Goal: Task Accomplishment & Management: Manage account settings

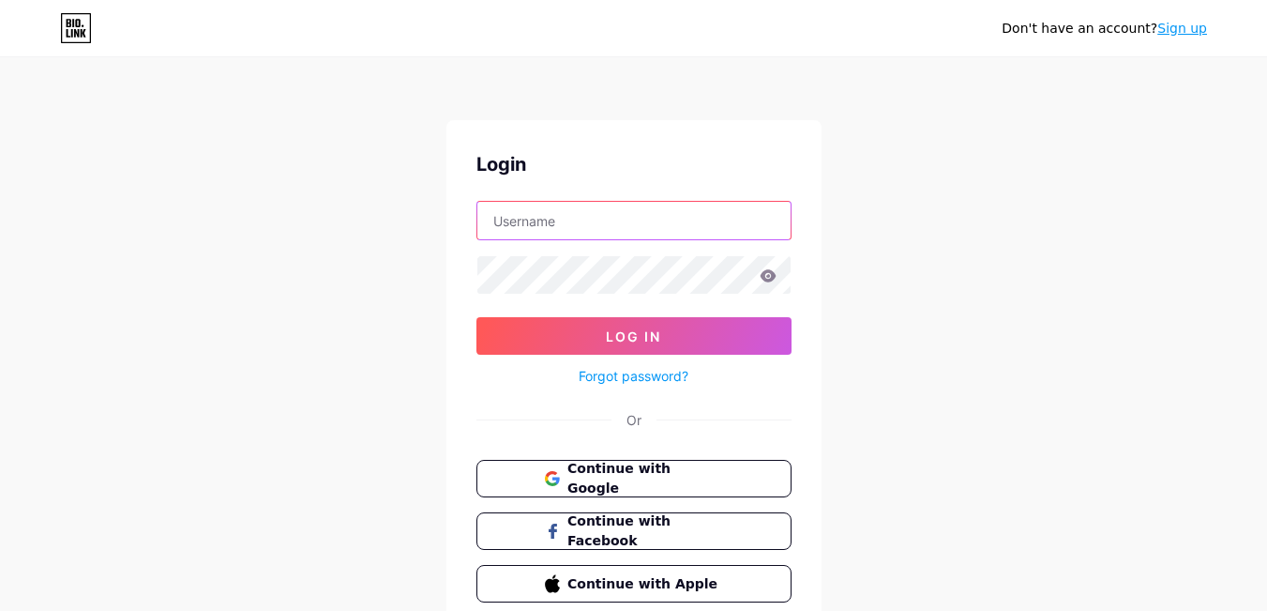
type input "hu2975046@gmail.com"
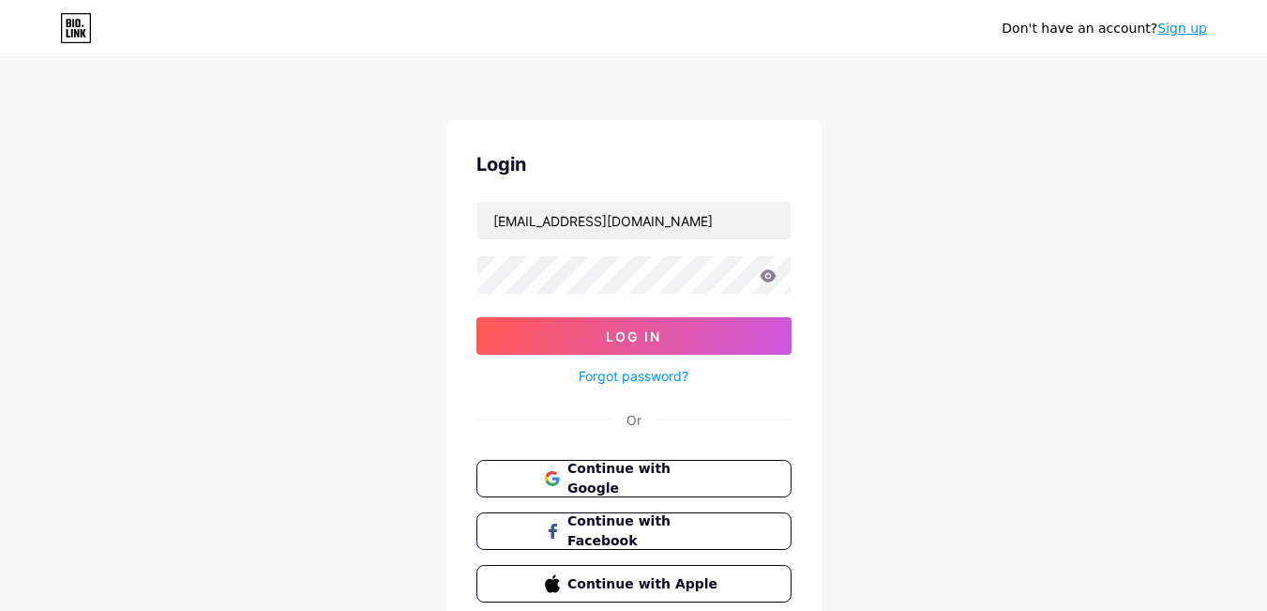
click at [772, 275] on icon at bounding box center [768, 275] width 16 height 12
click at [765, 278] on icon at bounding box center [768, 275] width 17 height 13
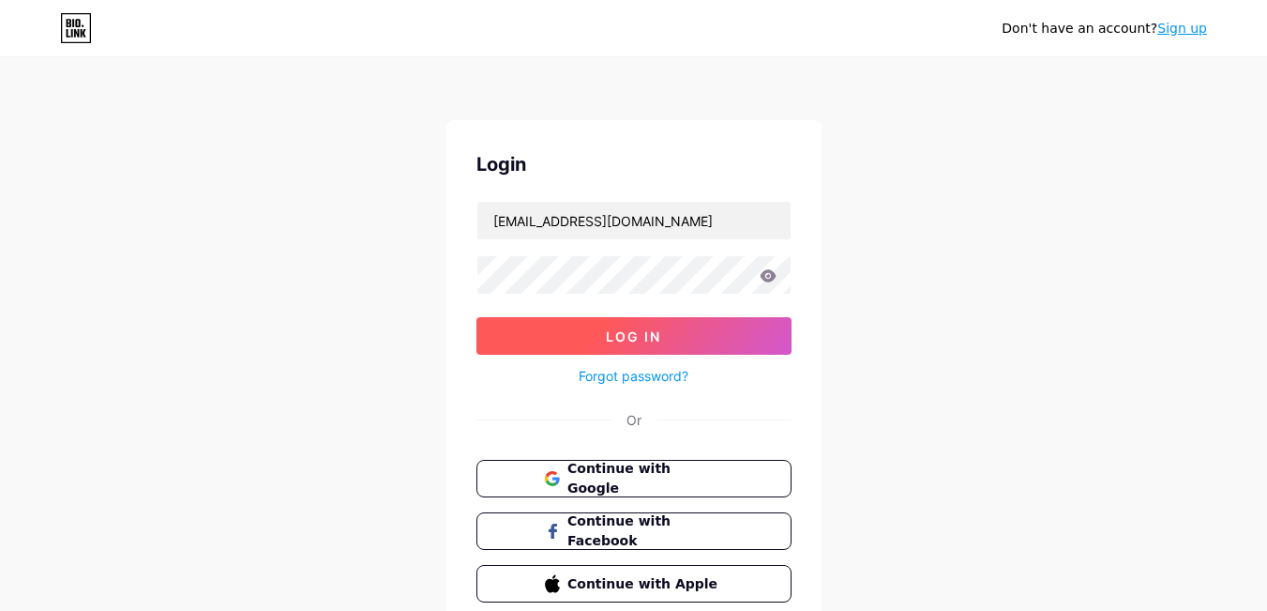
click at [693, 326] on button "Log In" at bounding box center [634, 336] width 315 height 38
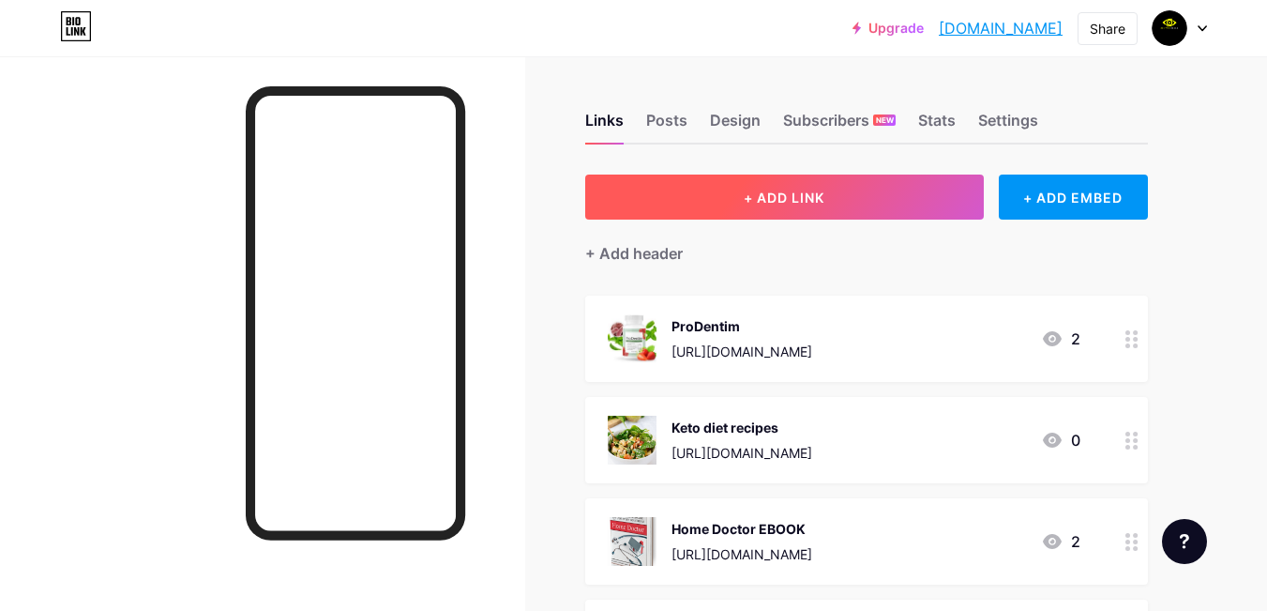
click at [801, 177] on button "+ ADD LINK" at bounding box center [784, 196] width 399 height 45
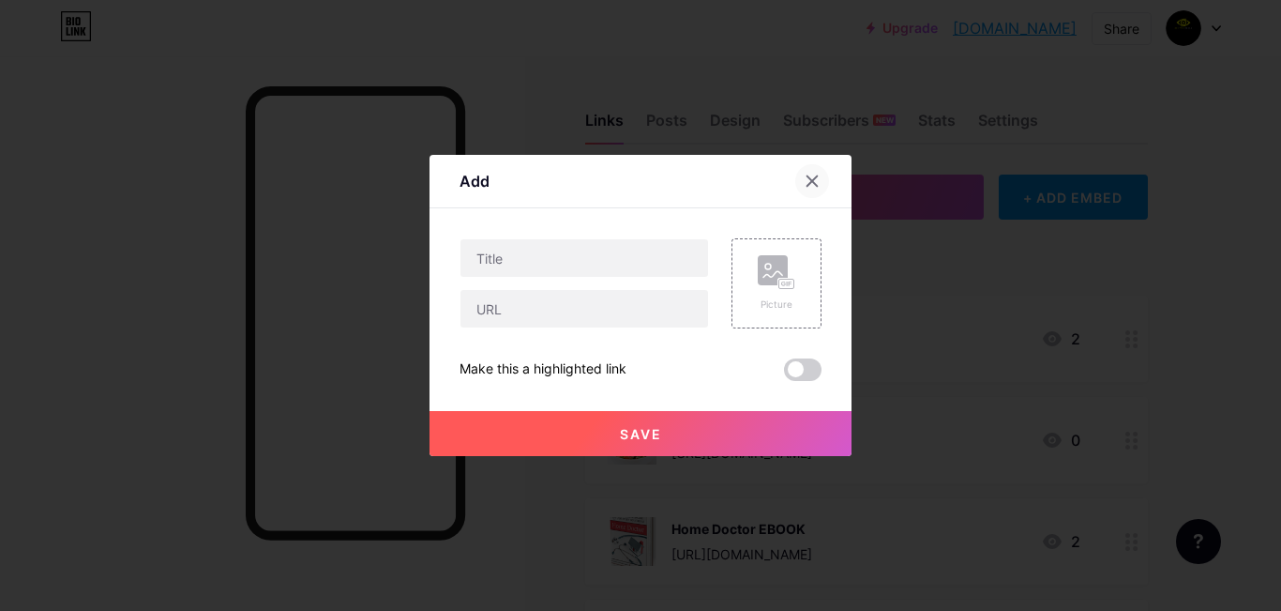
click at [795, 178] on div at bounding box center [812, 181] width 34 height 34
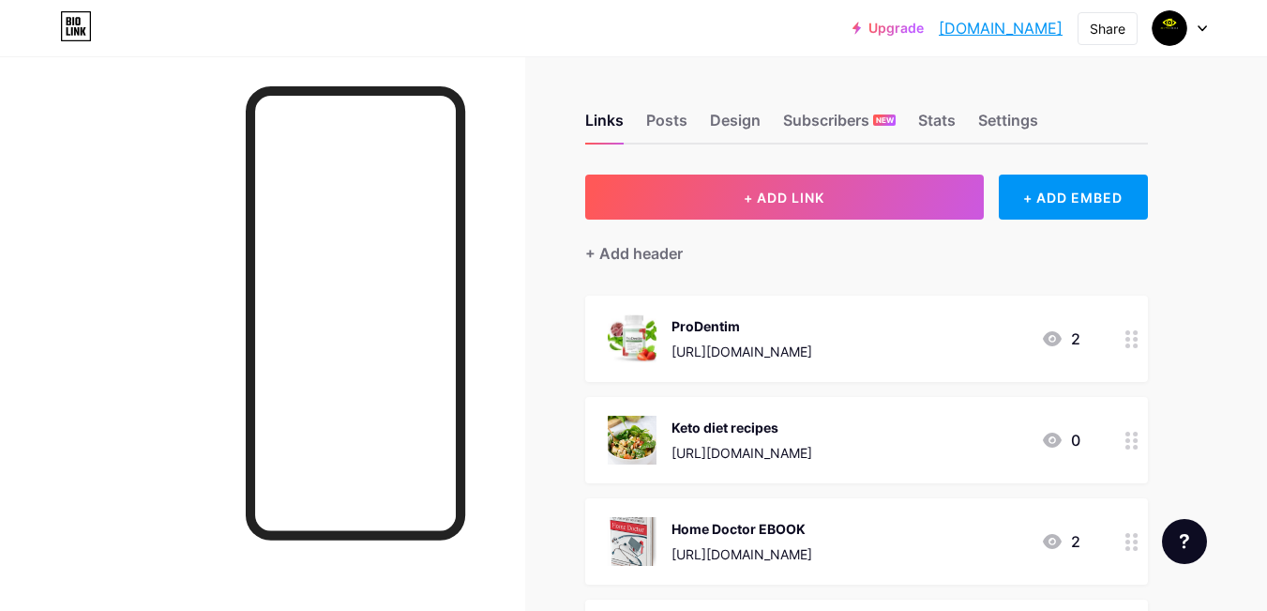
click at [659, 440] on div "Keto diet recipes https://www.claudiacaldwell.com/oto-uf61a?el=splittest-1214-b…" at bounding box center [710, 440] width 204 height 49
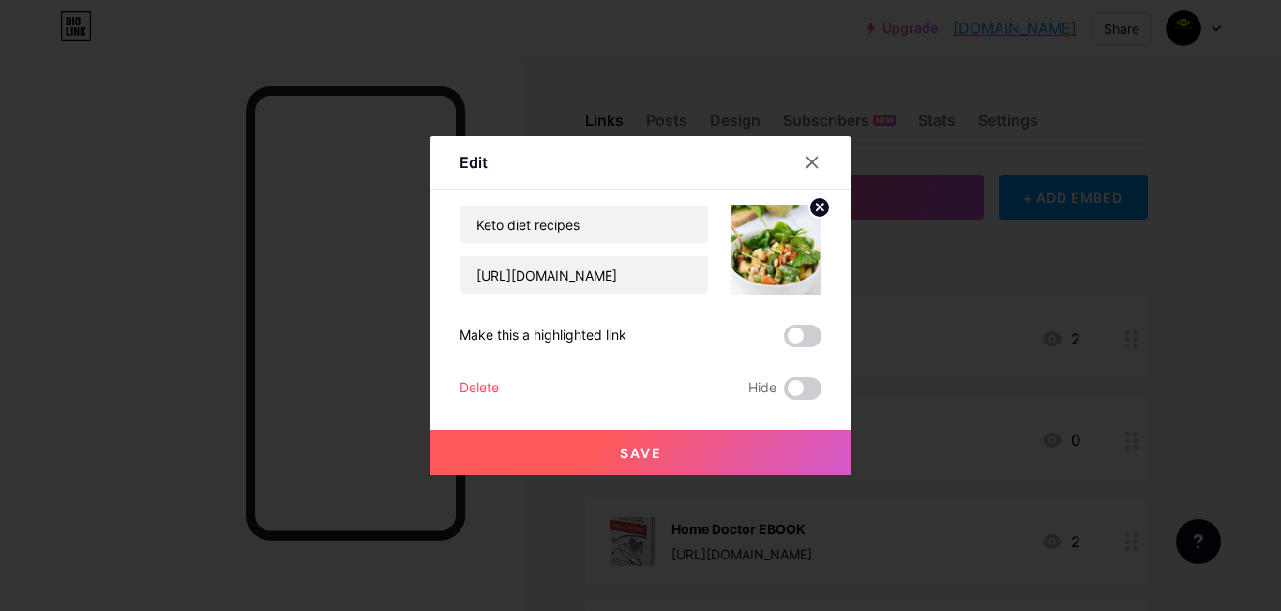
click at [461, 386] on div "Delete" at bounding box center [479, 388] width 39 height 23
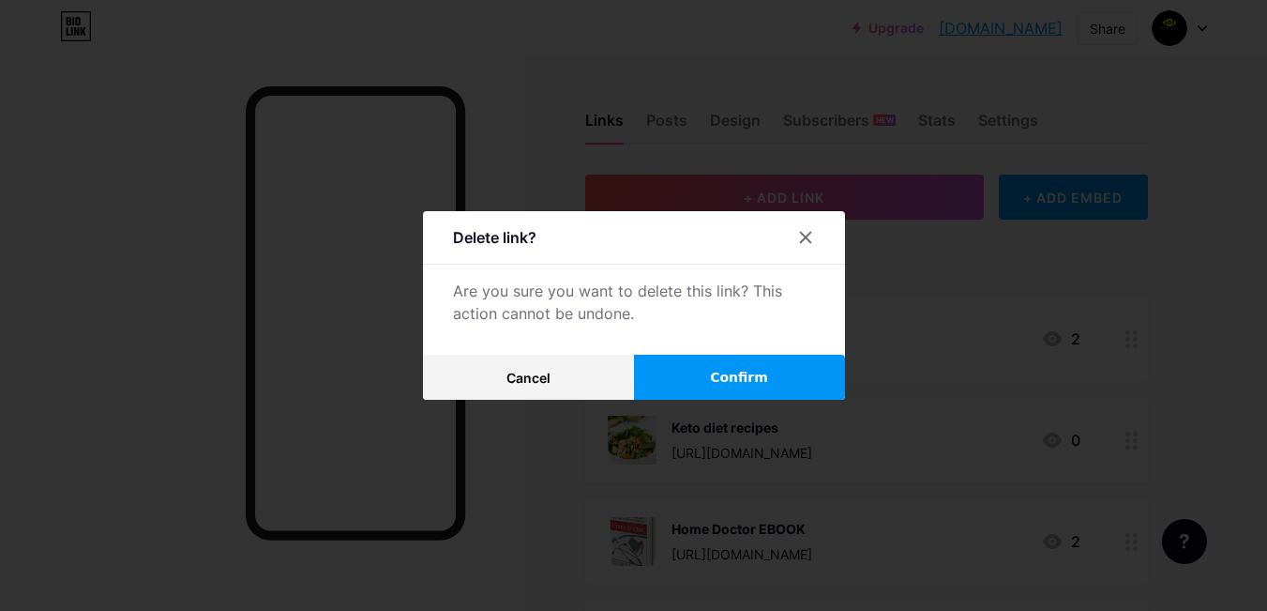
click at [693, 380] on button "Confirm" at bounding box center [739, 377] width 211 height 45
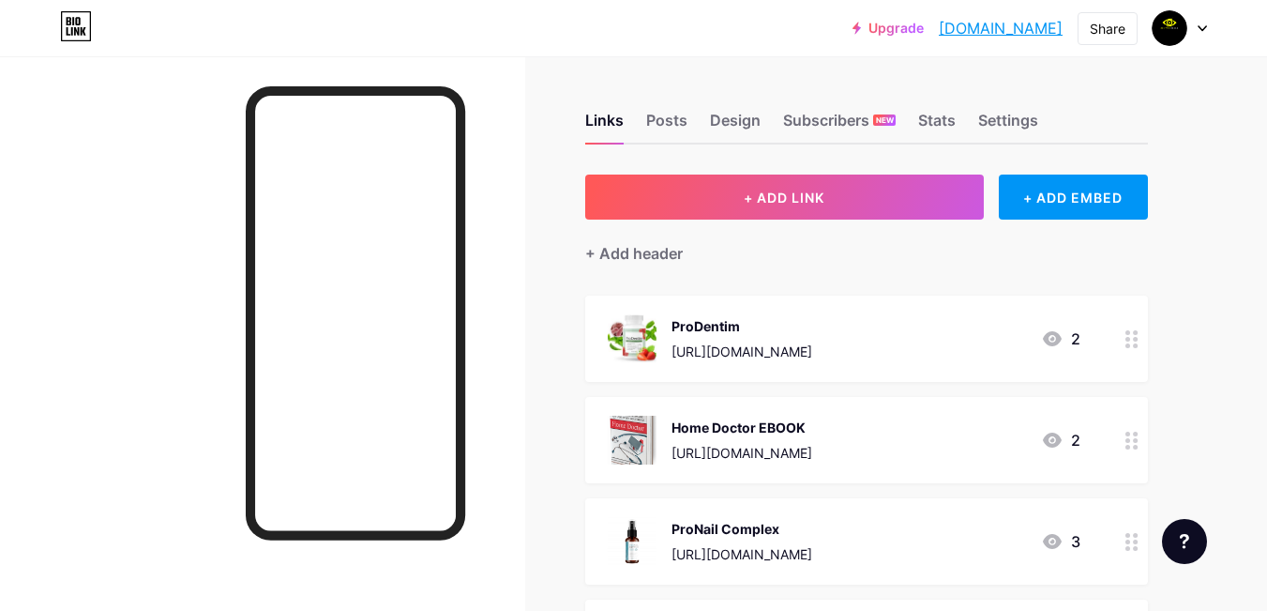
click at [697, 445] on div "https://homedoctorbook.com/book/#aff=Husnain7860" at bounding box center [742, 453] width 141 height 20
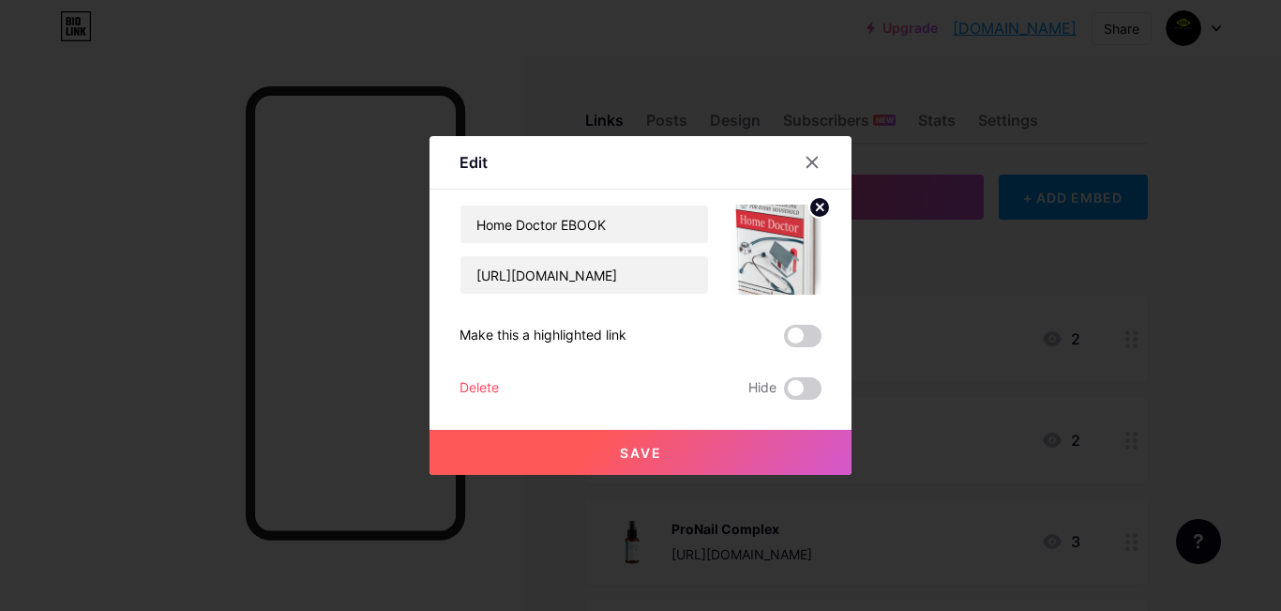
click at [484, 386] on div "Delete" at bounding box center [479, 388] width 39 height 23
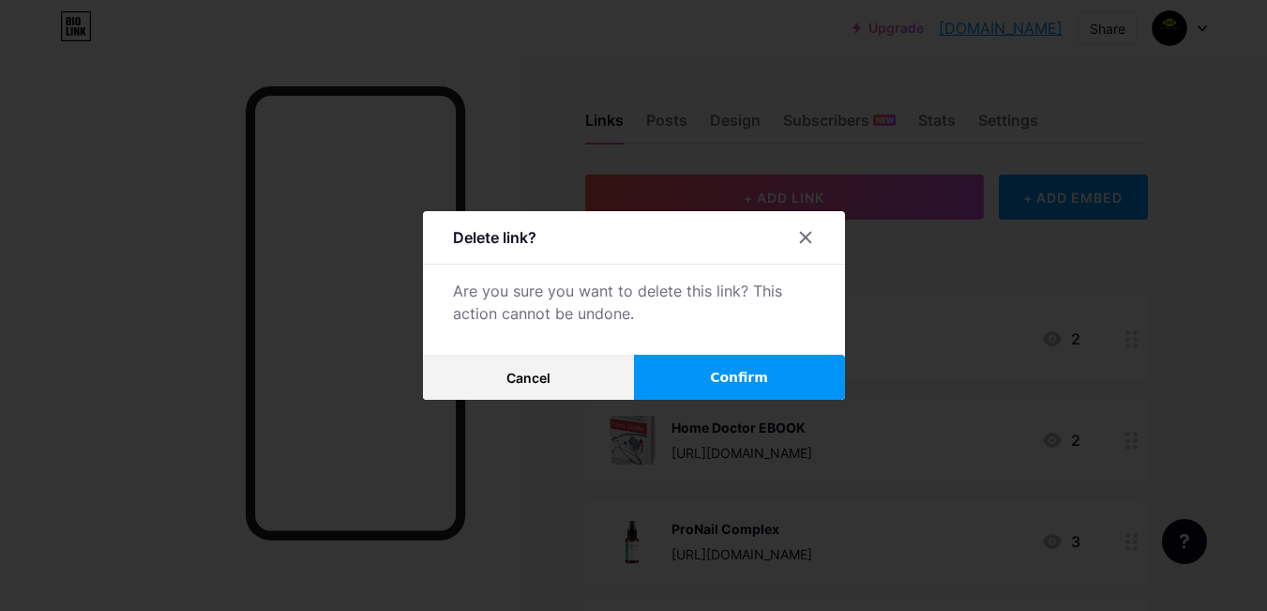
click at [690, 377] on button "Confirm" at bounding box center [739, 377] width 211 height 45
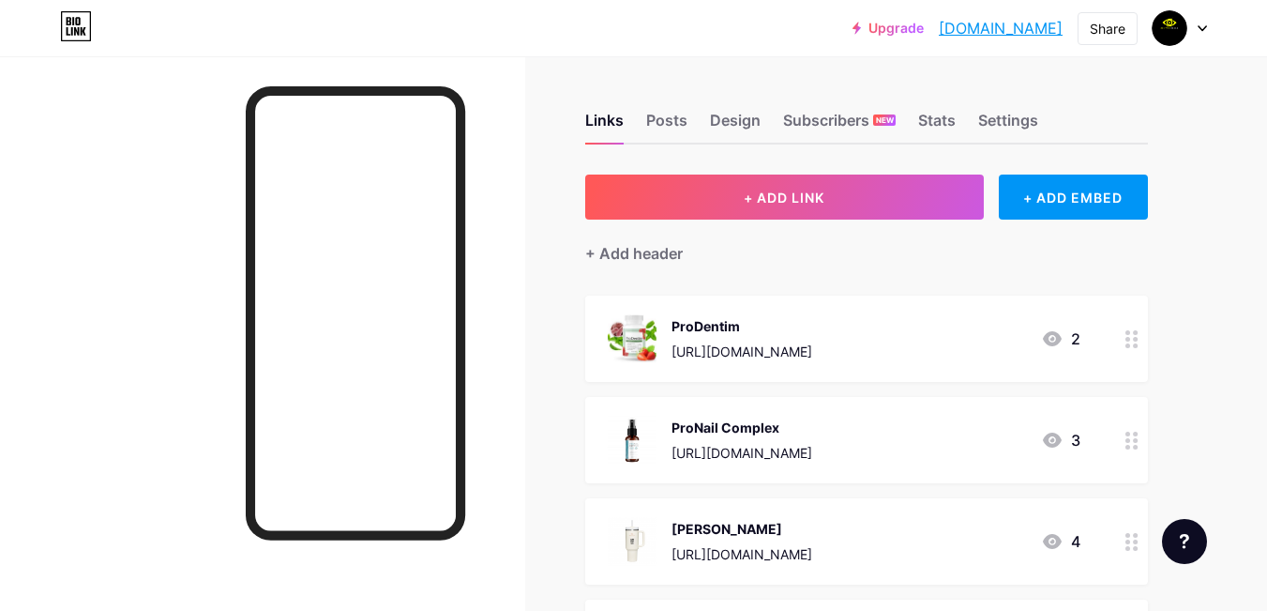
click at [704, 425] on div "ProNail Complex" at bounding box center [742, 427] width 141 height 20
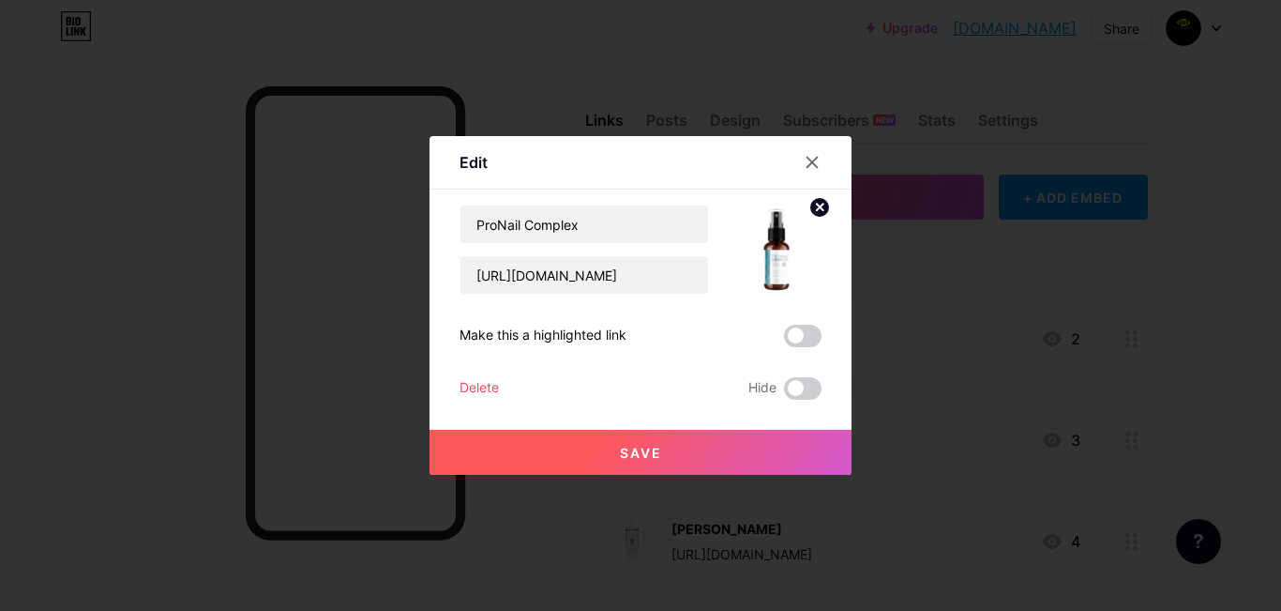
click at [468, 392] on div "Delete" at bounding box center [479, 388] width 39 height 23
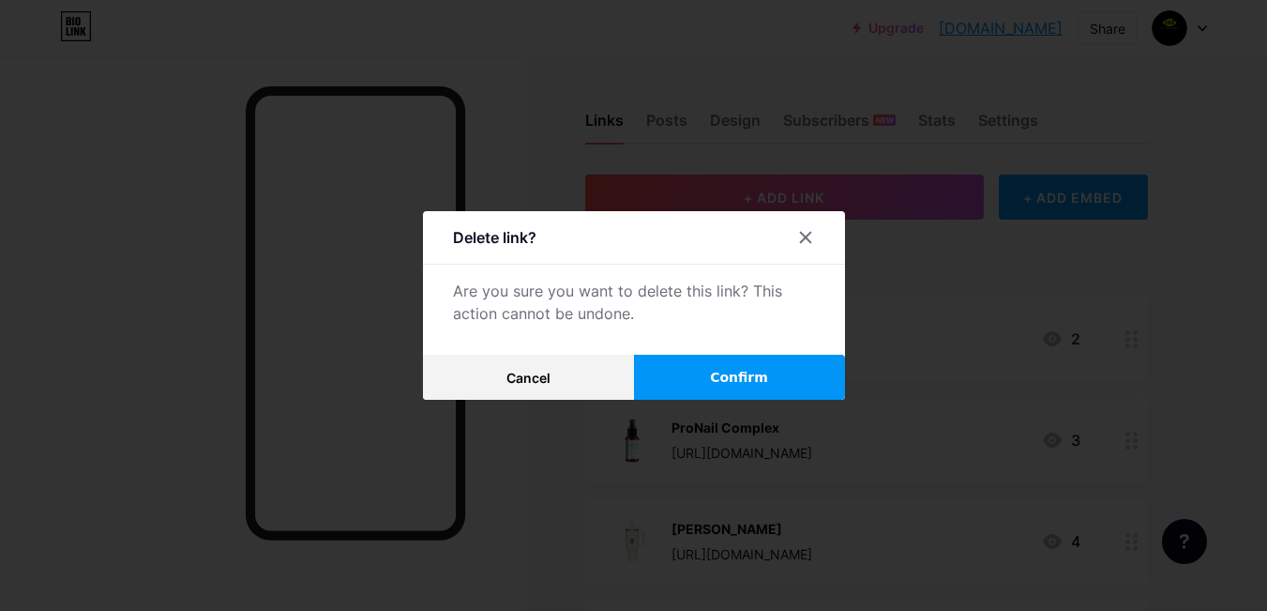
click at [693, 388] on button "Confirm" at bounding box center [739, 377] width 211 height 45
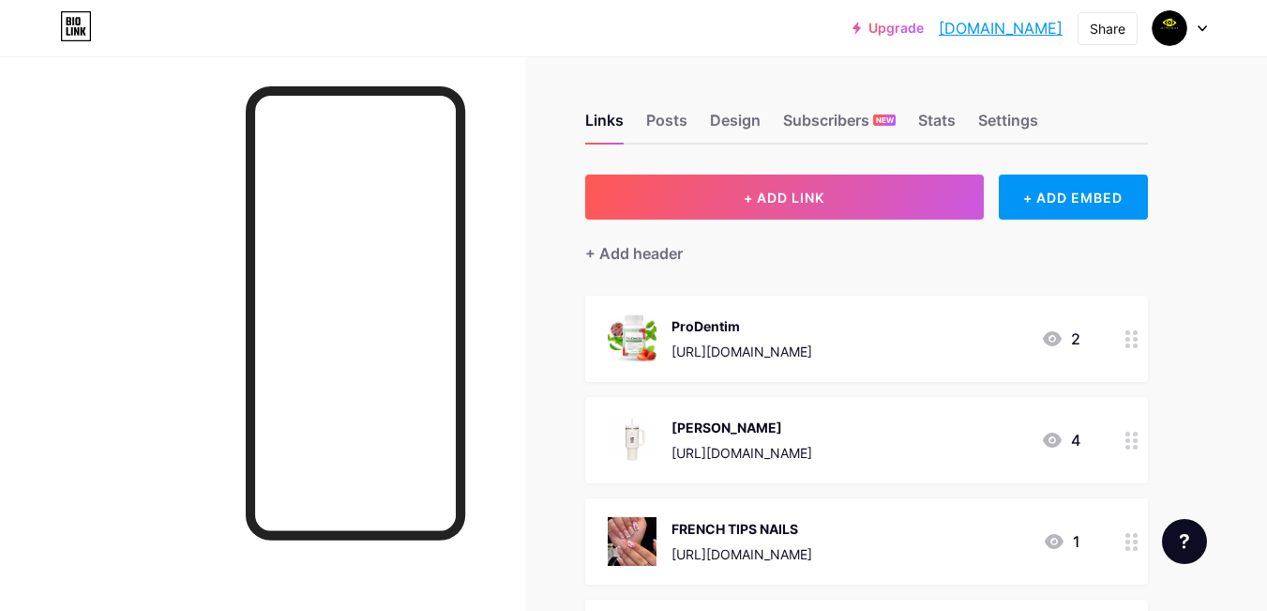
click at [692, 431] on div "STANLEY TUMBLER" at bounding box center [742, 427] width 141 height 20
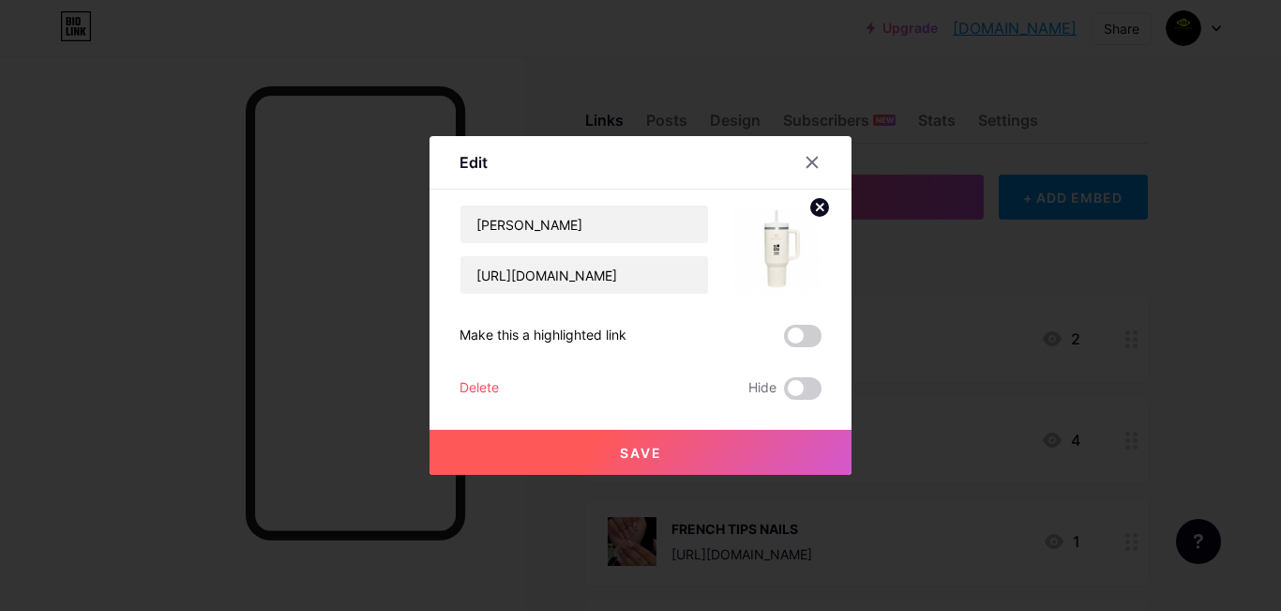
click at [461, 391] on div "Delete" at bounding box center [479, 388] width 39 height 23
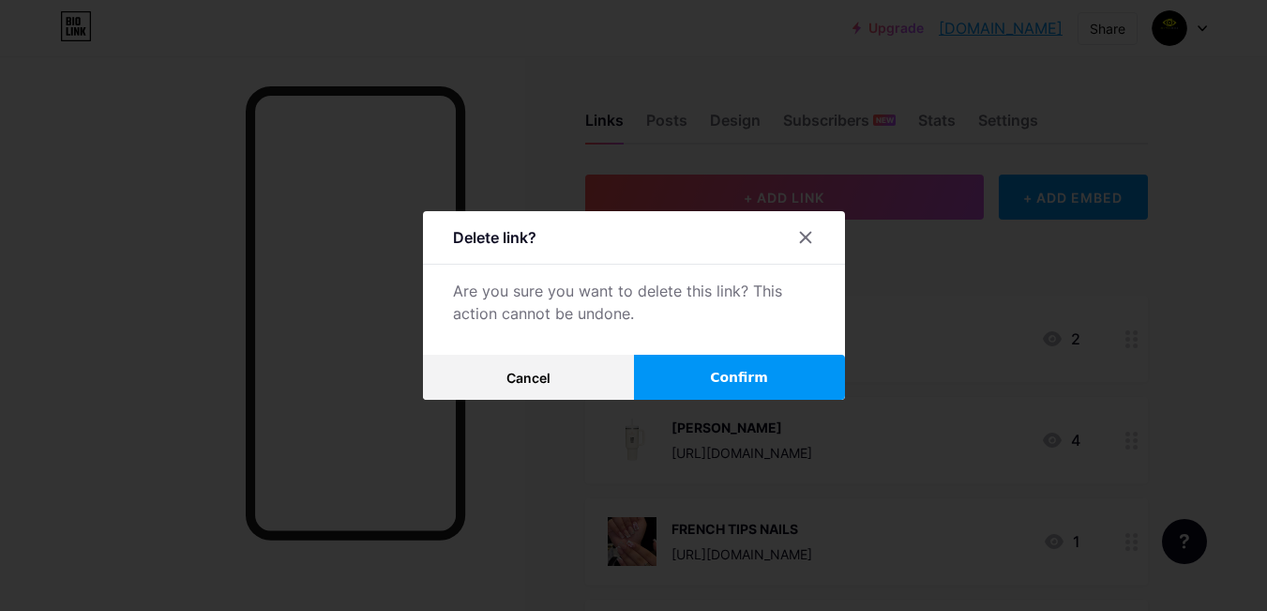
click at [703, 389] on button "Confirm" at bounding box center [739, 377] width 211 height 45
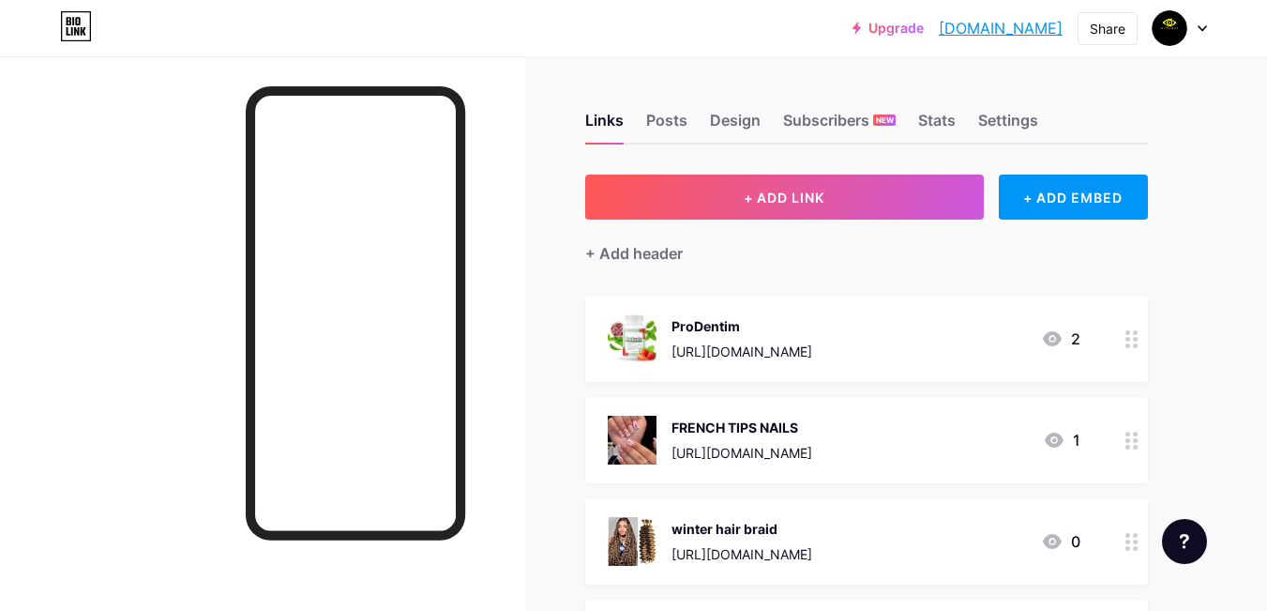
click at [699, 434] on div "FRENCH TIPS NAILS" at bounding box center [742, 427] width 141 height 20
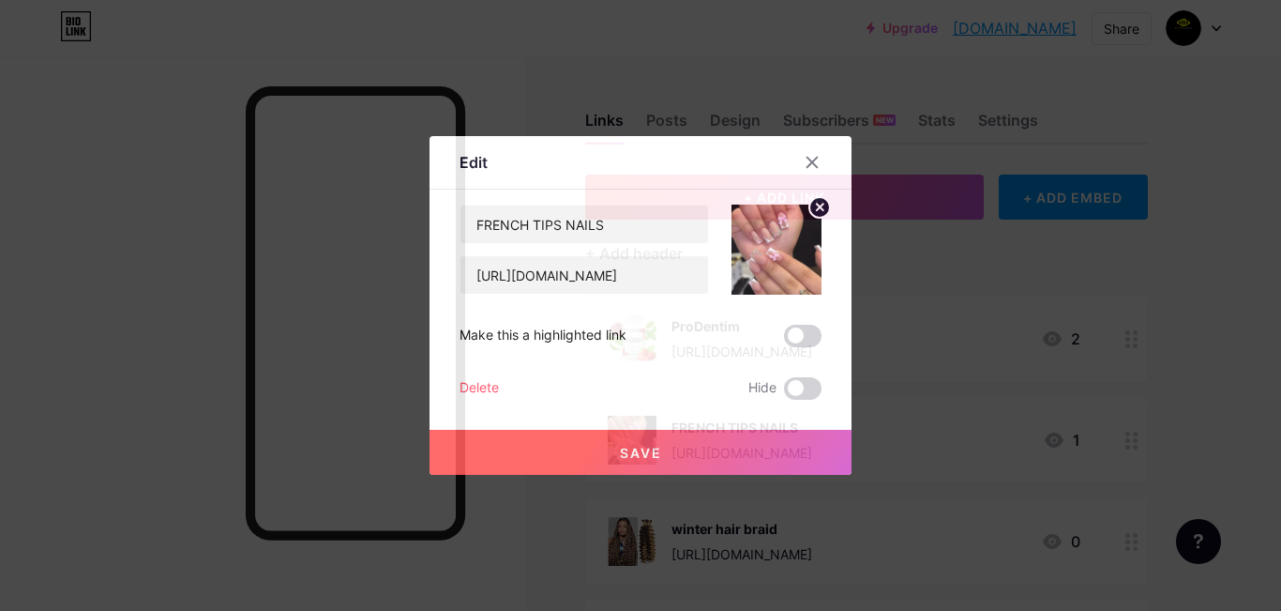
click at [468, 389] on div "Delete" at bounding box center [479, 388] width 39 height 23
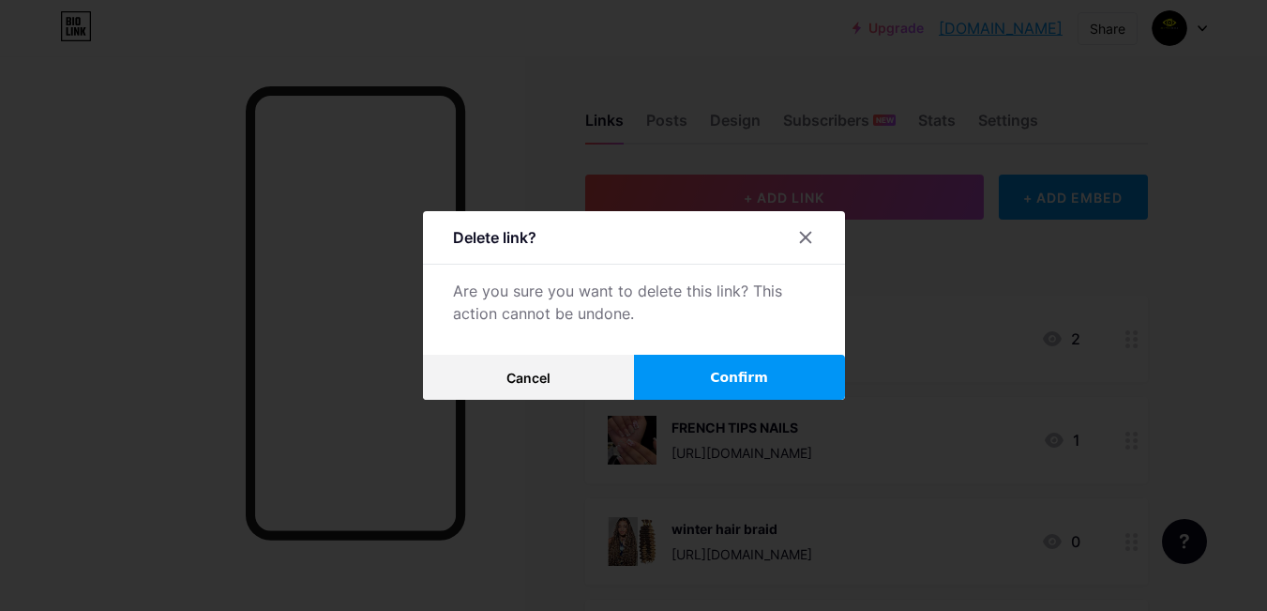
click at [757, 386] on span "Confirm" at bounding box center [739, 378] width 58 height 20
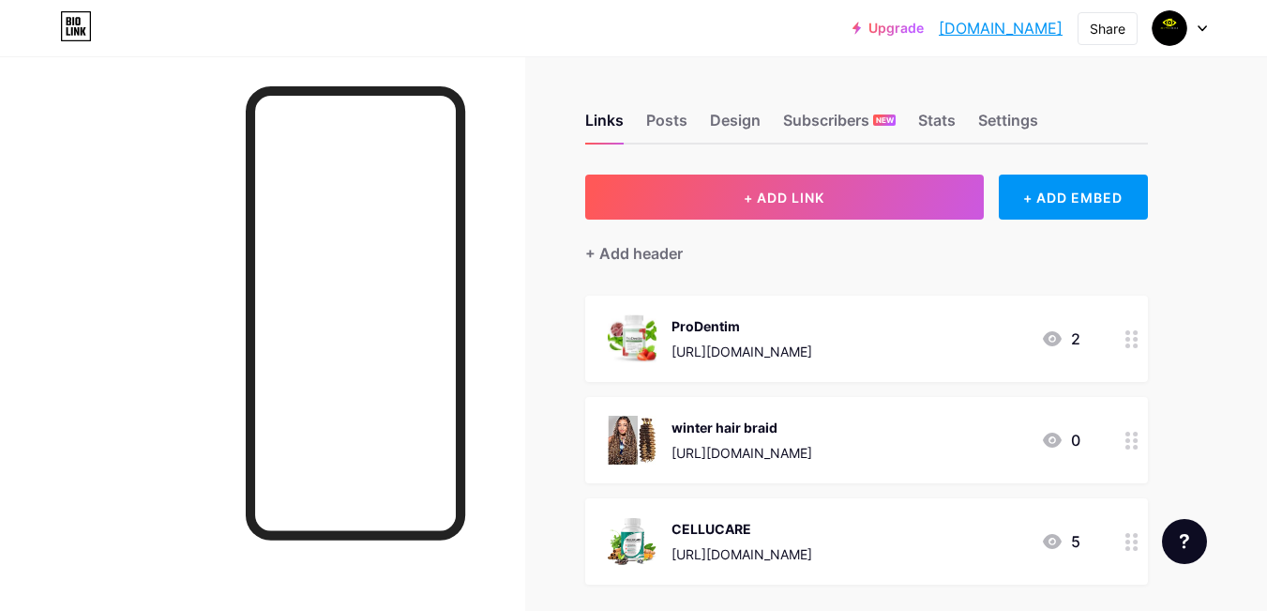
click at [709, 436] on div "winter hair braid https://amzn.to/4ji6whn" at bounding box center [742, 440] width 141 height 49
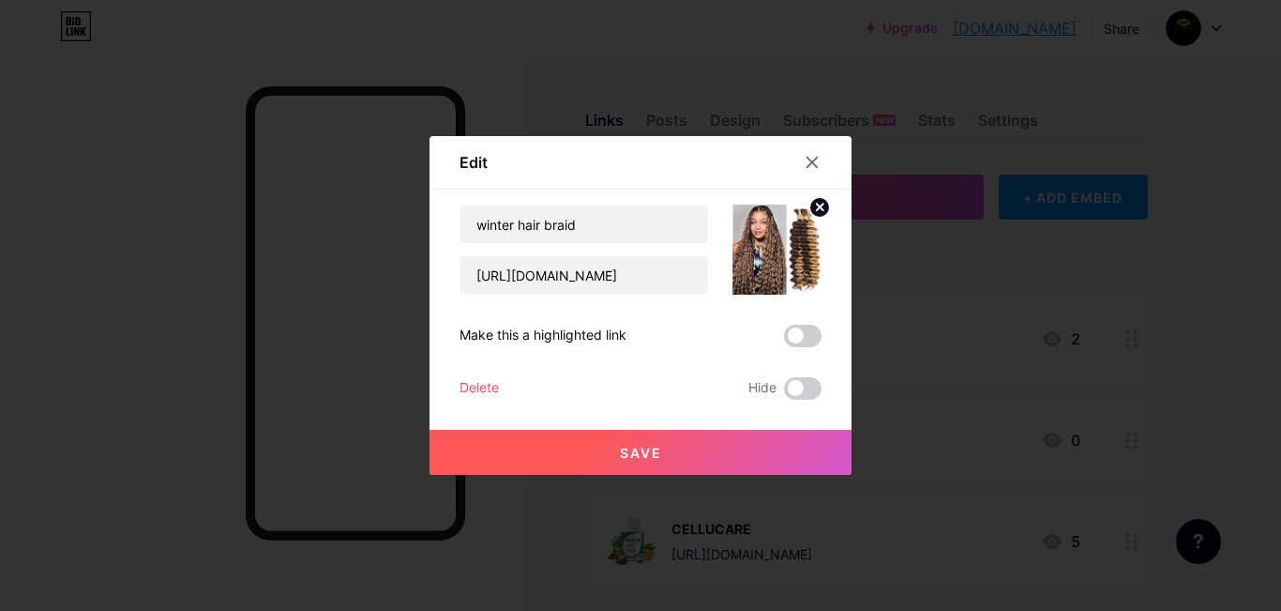
click at [469, 376] on div "winter hair braid https://amzn.to/4ji6whn Make this a highlighted link Delete H…" at bounding box center [641, 301] width 362 height 195
click at [477, 391] on div "Delete" at bounding box center [479, 388] width 39 height 23
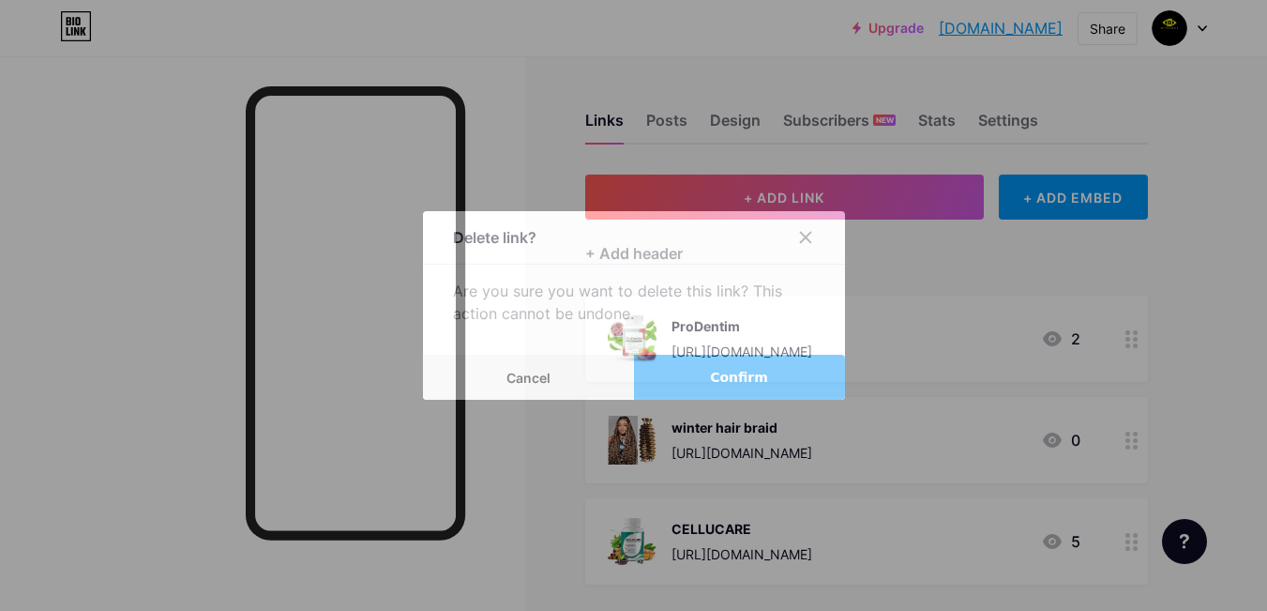
click at [684, 381] on button "Confirm" at bounding box center [739, 377] width 211 height 45
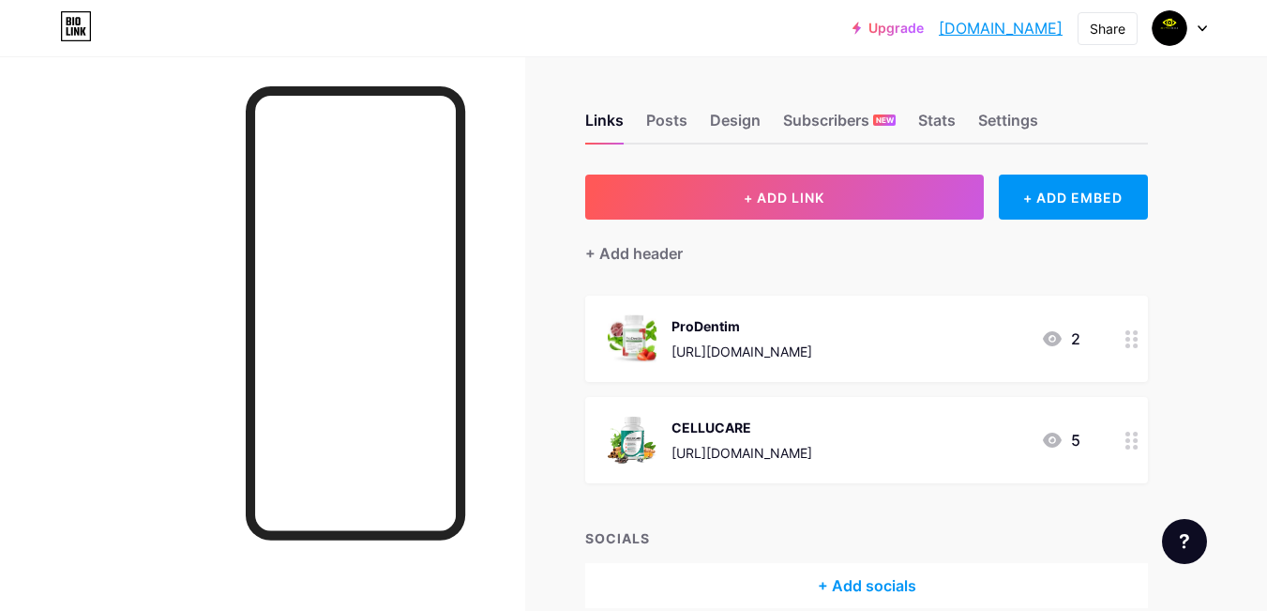
click at [688, 428] on div "CELLUCARE" at bounding box center [742, 427] width 141 height 20
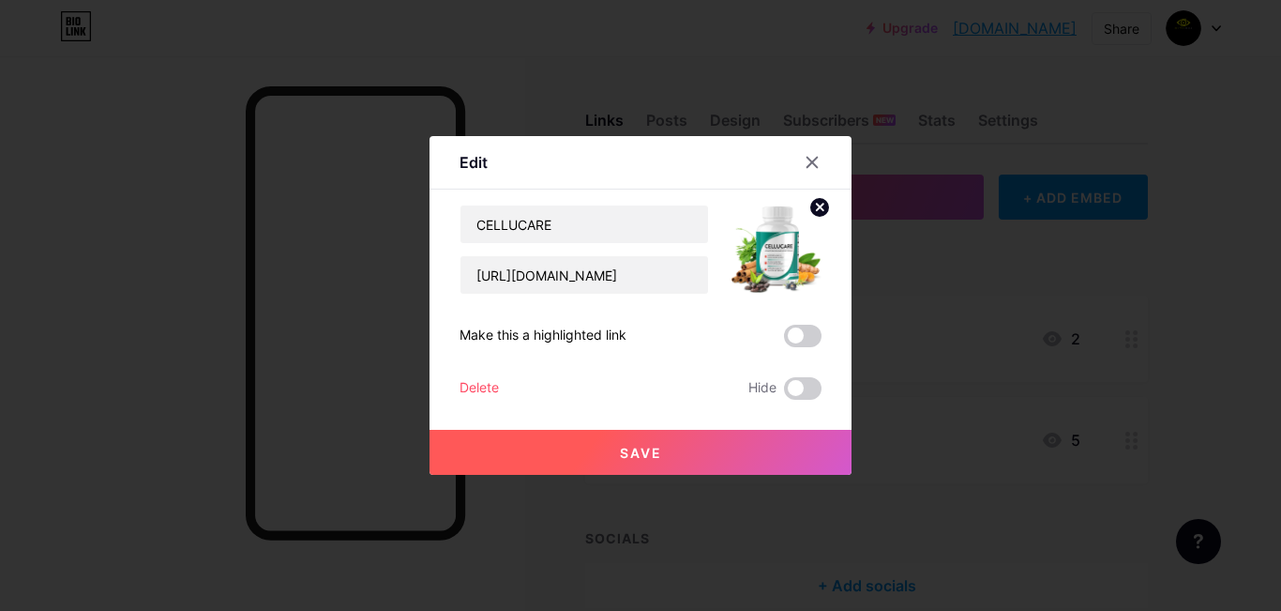
click at [477, 385] on div "Delete" at bounding box center [479, 388] width 39 height 23
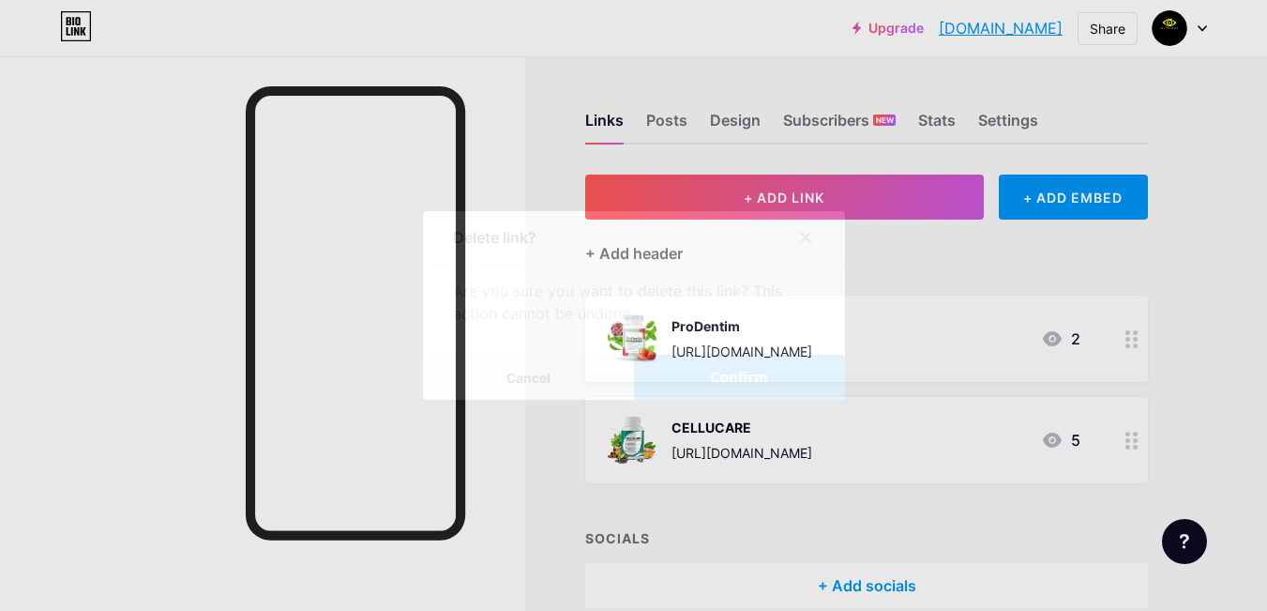
click at [749, 389] on button "Confirm" at bounding box center [739, 377] width 211 height 45
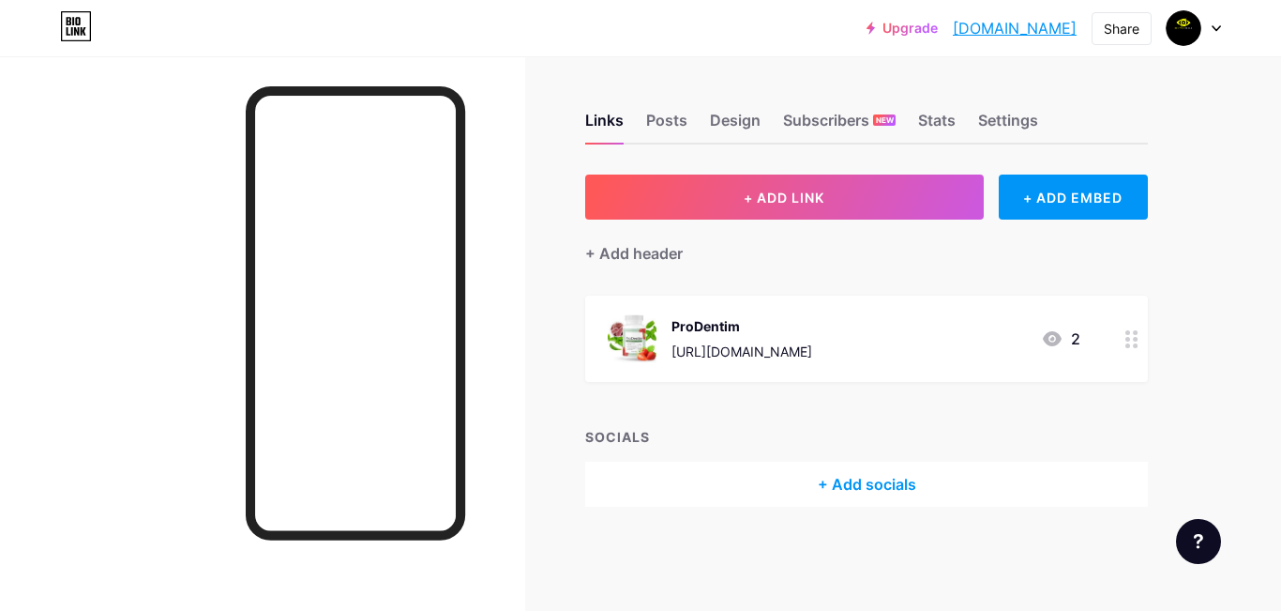
click at [553, 295] on div "Links Posts Design Subscribers NEW Stats Settings + ADD LINK + ADD EMBED + Add …" at bounding box center [613, 328] width 1227 height 544
drag, startPoint x: 553, startPoint y: 295, endPoint x: 502, endPoint y: 220, distance: 91.1
click at [502, 220] on div at bounding box center [262, 361] width 525 height 611
click at [1019, 122] on div "Settings" at bounding box center [1008, 126] width 60 height 34
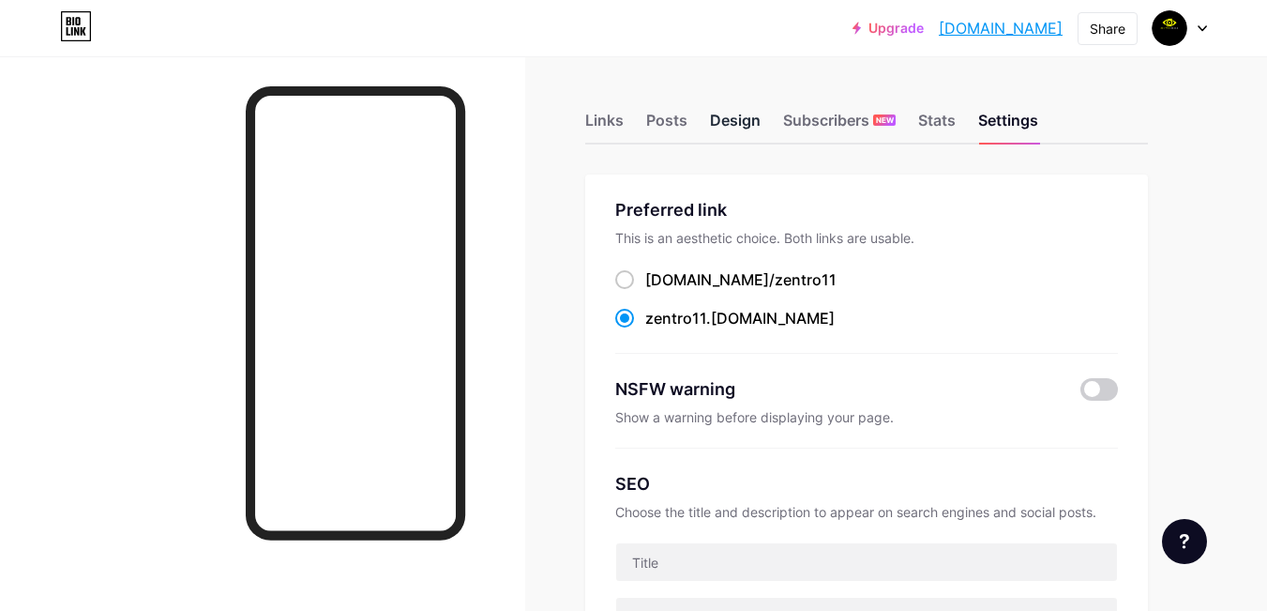
click at [733, 113] on div "Design" at bounding box center [735, 126] width 51 height 34
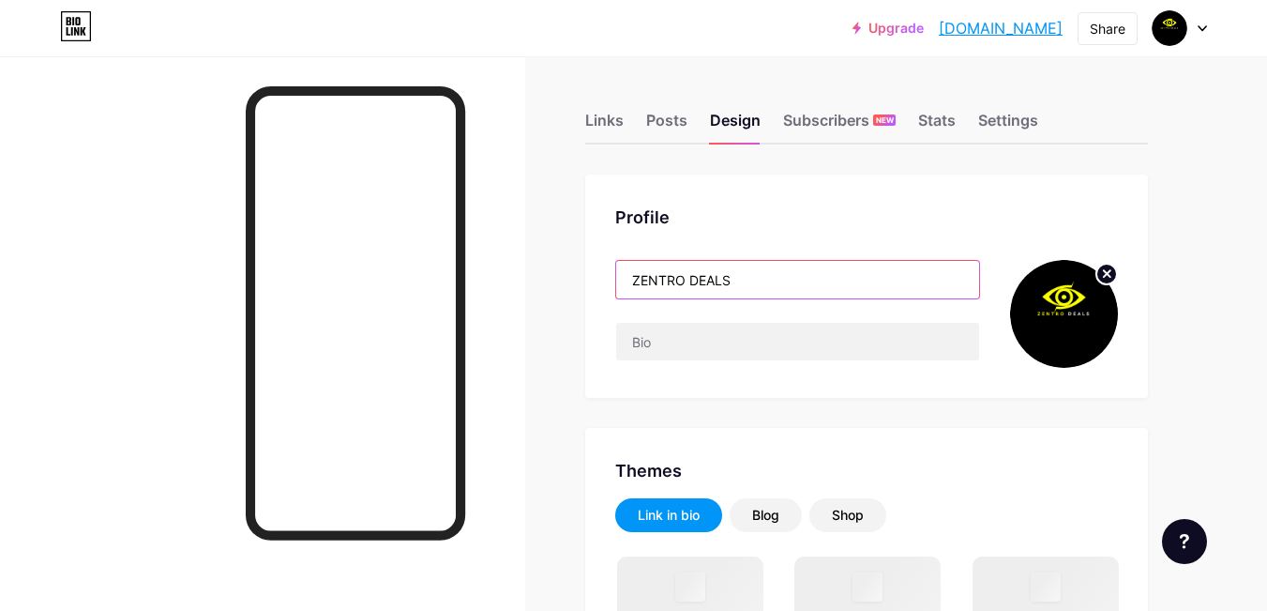
drag, startPoint x: 734, startPoint y: 282, endPoint x: 623, endPoint y: 275, distance: 111.9
click at [623, 275] on input "ZENTRO DEALS" at bounding box center [797, 280] width 363 height 38
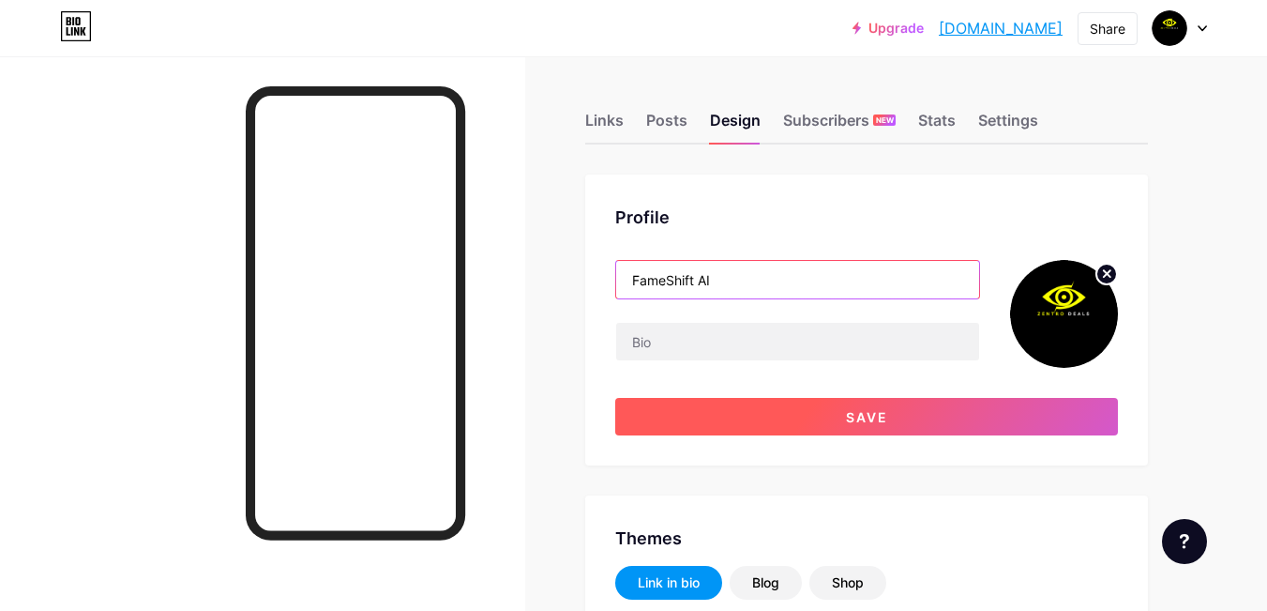
type input "FameShift AI"
drag, startPoint x: 686, startPoint y: 429, endPoint x: 641, endPoint y: 423, distance: 45.4
click at [641, 423] on button "Save" at bounding box center [866, 417] width 503 height 38
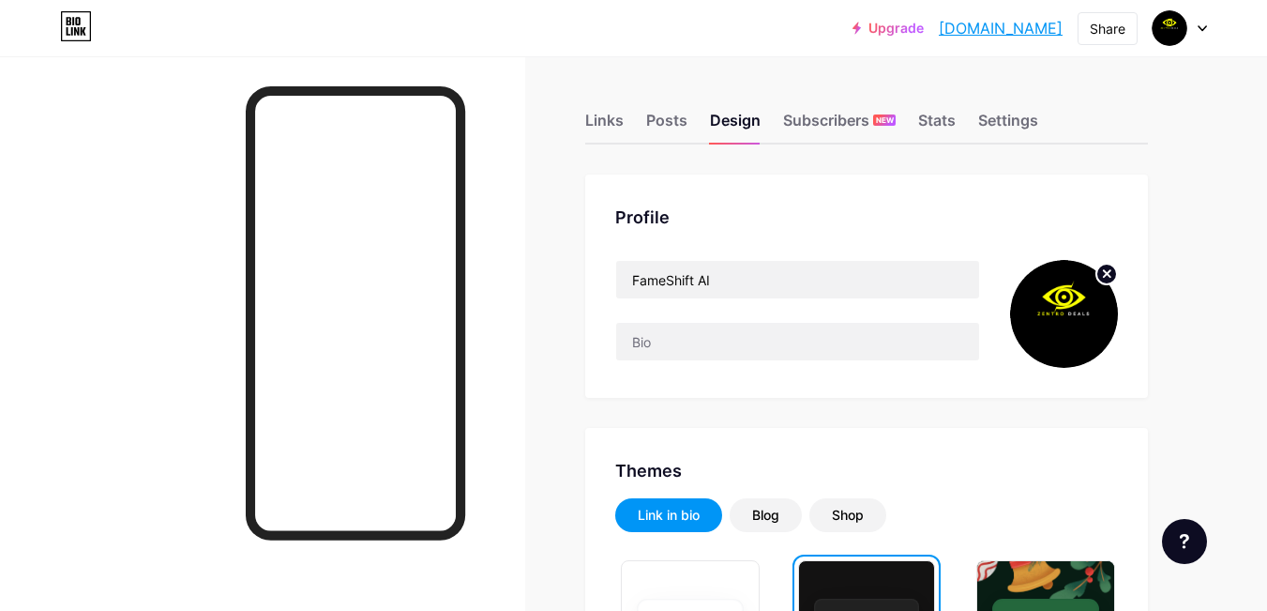
click at [1107, 273] on icon at bounding box center [1107, 273] width 7 height 7
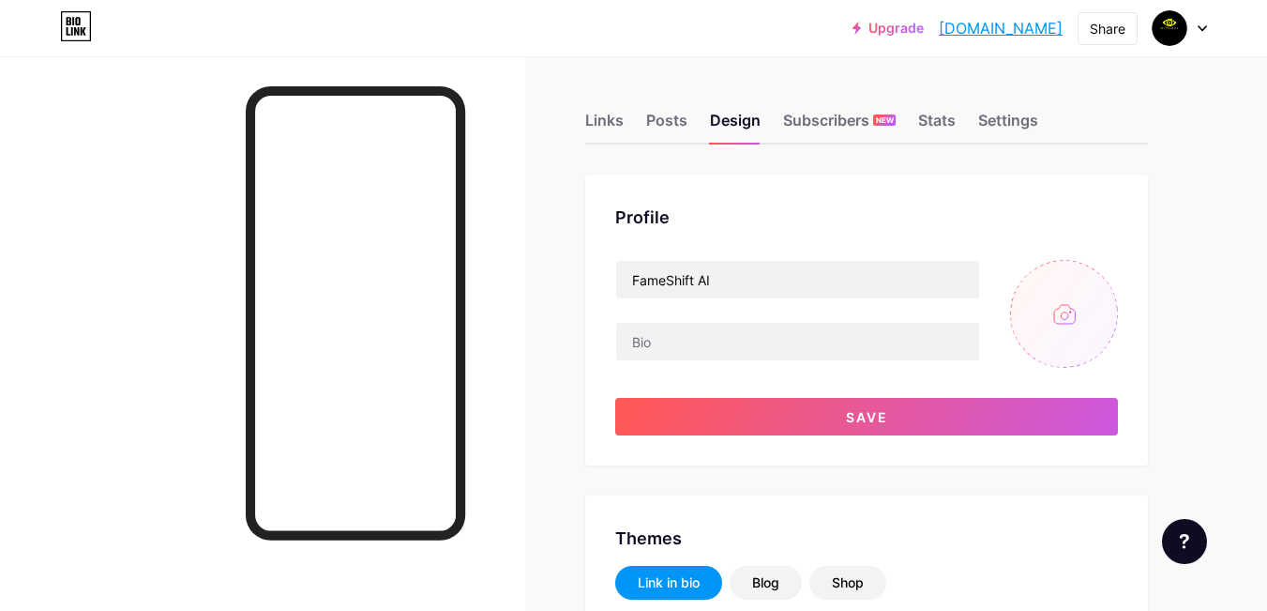
click at [1143, 306] on div "Profile FameShift AI Save" at bounding box center [866, 319] width 563 height 291
drag, startPoint x: 1143, startPoint y: 306, endPoint x: 1152, endPoint y: 260, distance: 46.7
click at [1062, 289] on input "file" at bounding box center [1064, 314] width 108 height 108
type input "C:\fakepath\Flux_Dev_A_cinematic_portrait_photograph_of_a_futuristic_logo__1.jpg"
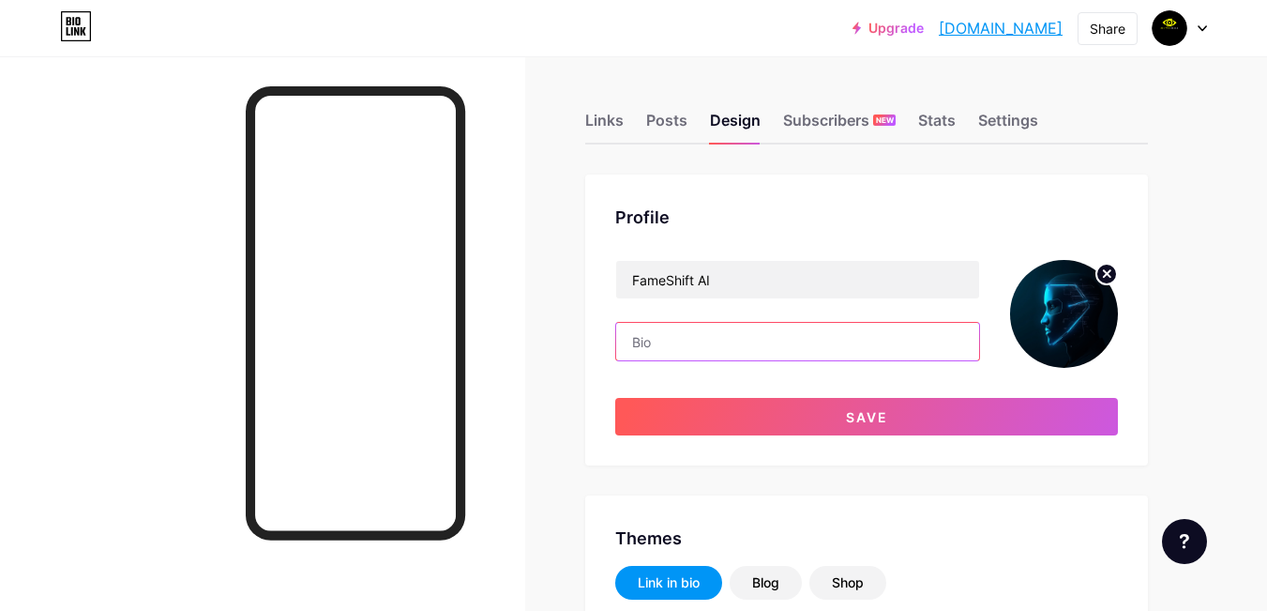
click at [683, 351] on input "text" at bounding box center [797, 342] width 363 height 38
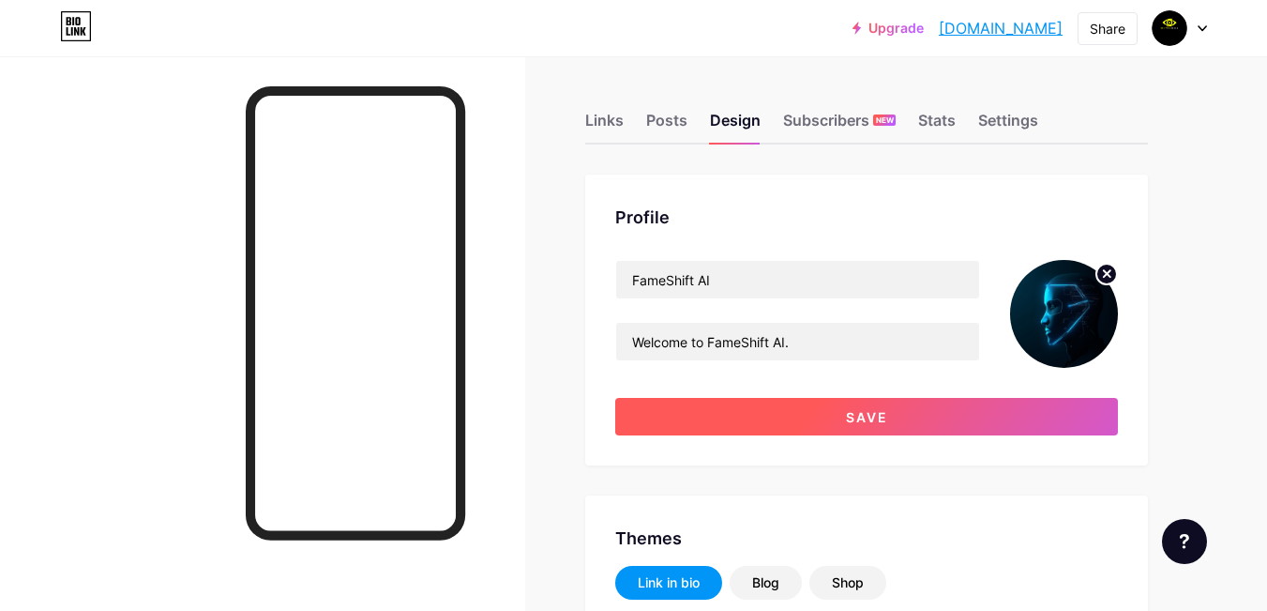
click at [684, 401] on button "Save" at bounding box center [866, 417] width 503 height 38
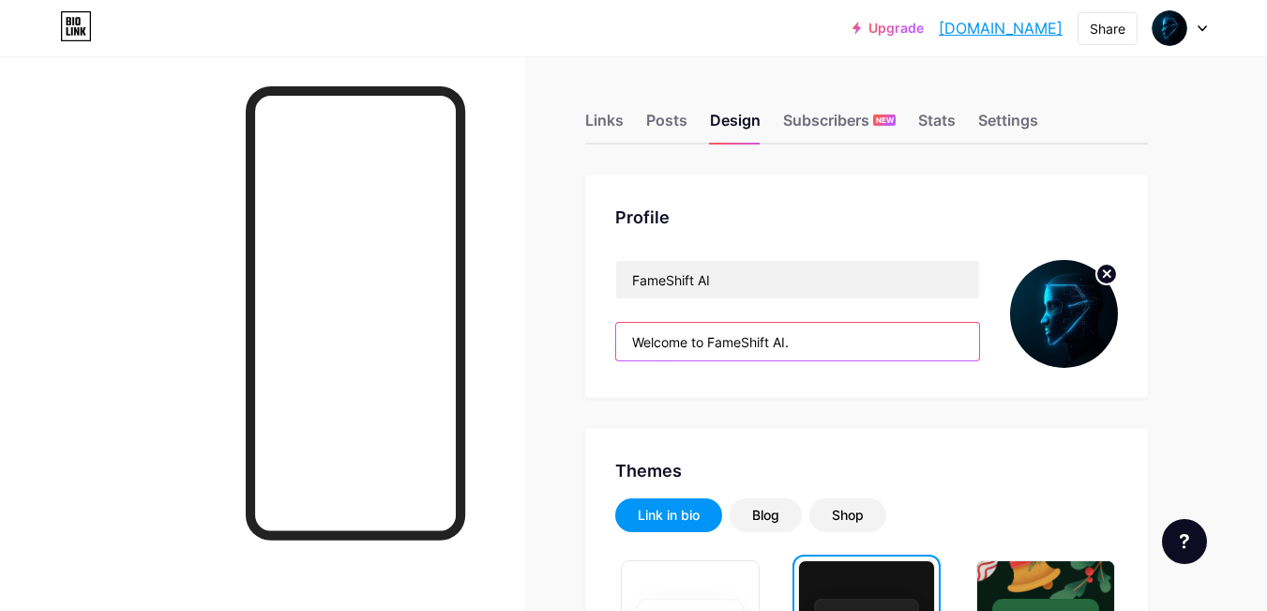
click at [821, 346] on input "Welcome to FameShift AI." at bounding box center [797, 342] width 363 height 38
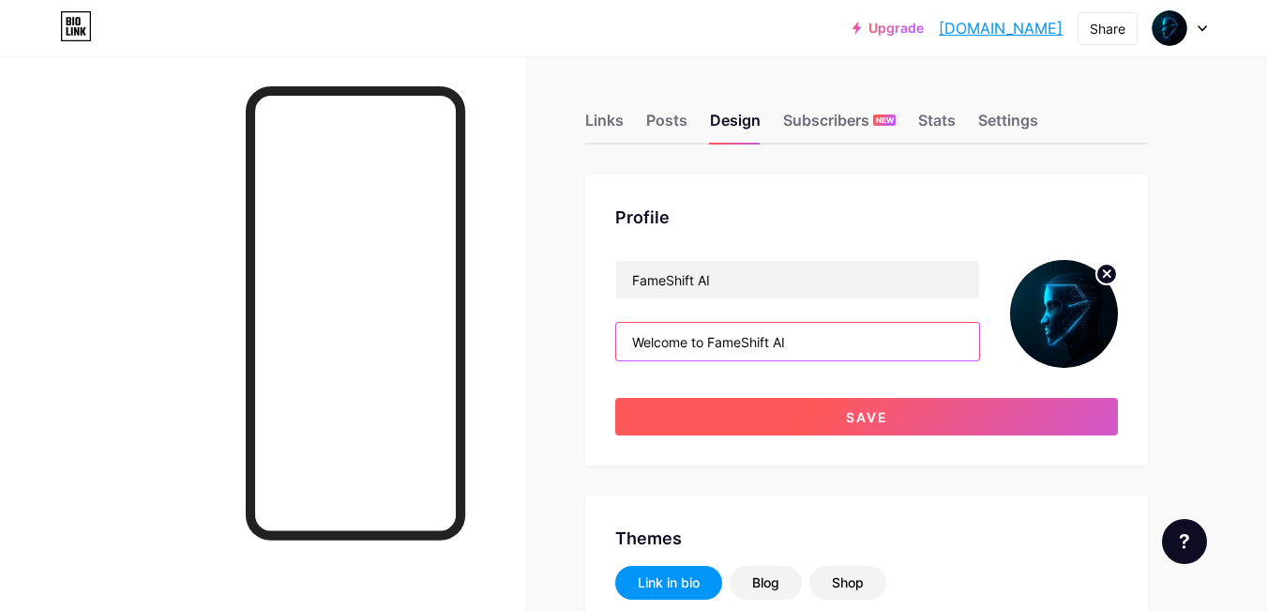
type input "Welcome to FameShift AI"
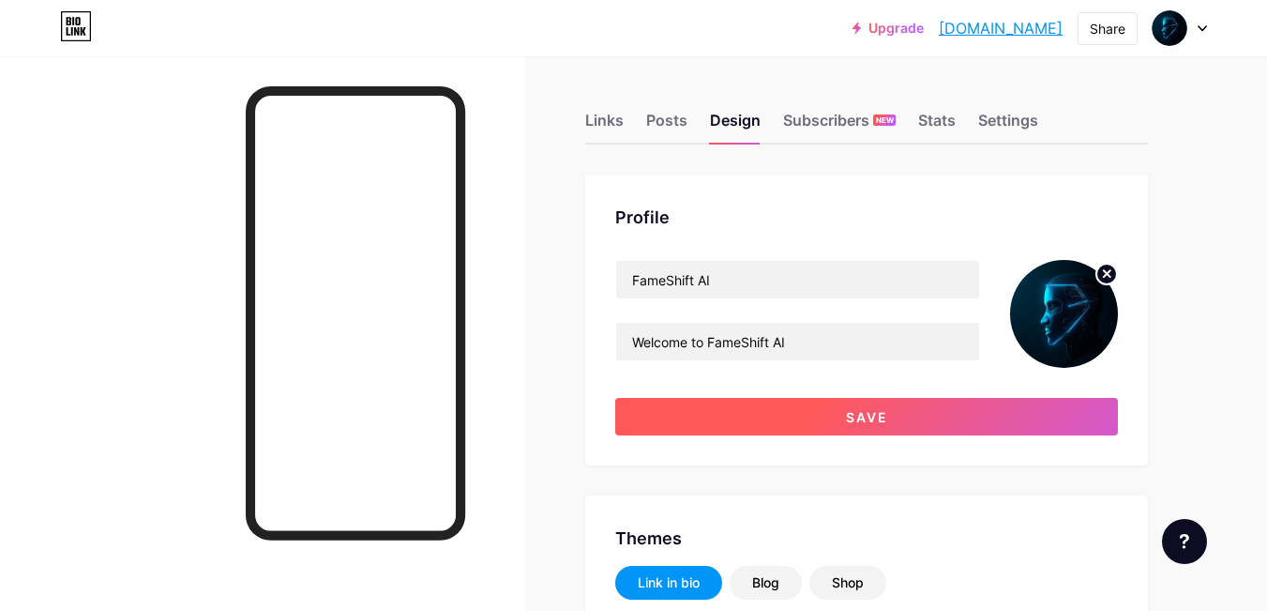
click at [794, 415] on button "Save" at bounding box center [866, 417] width 503 height 38
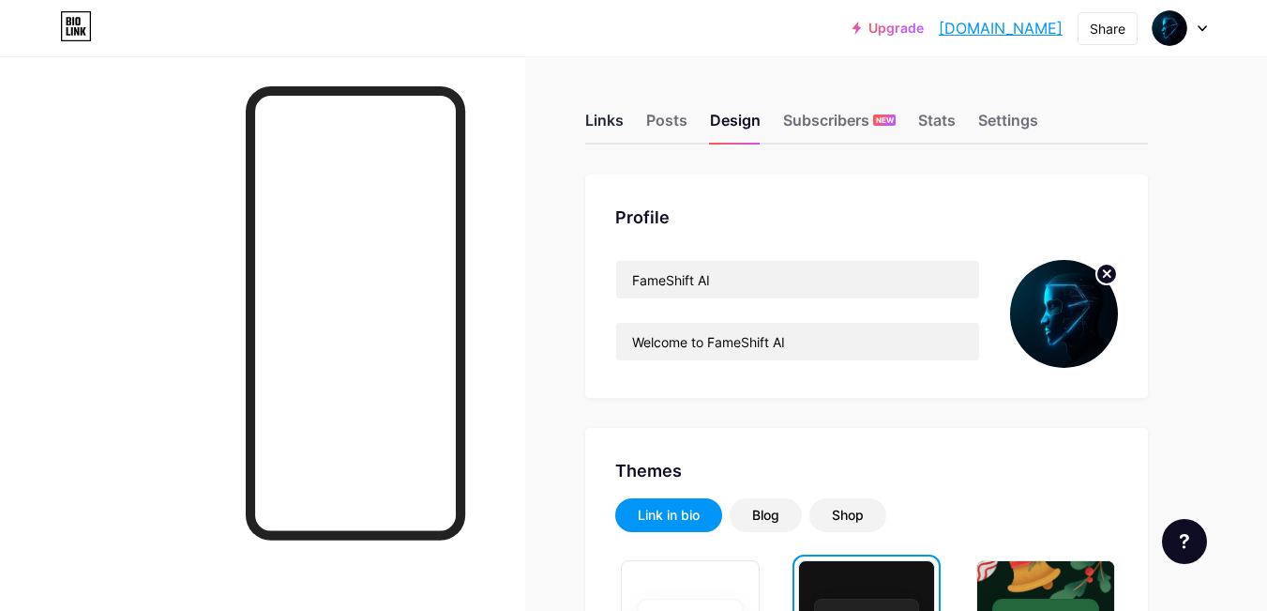
click at [607, 111] on div "Links" at bounding box center [604, 126] width 38 height 34
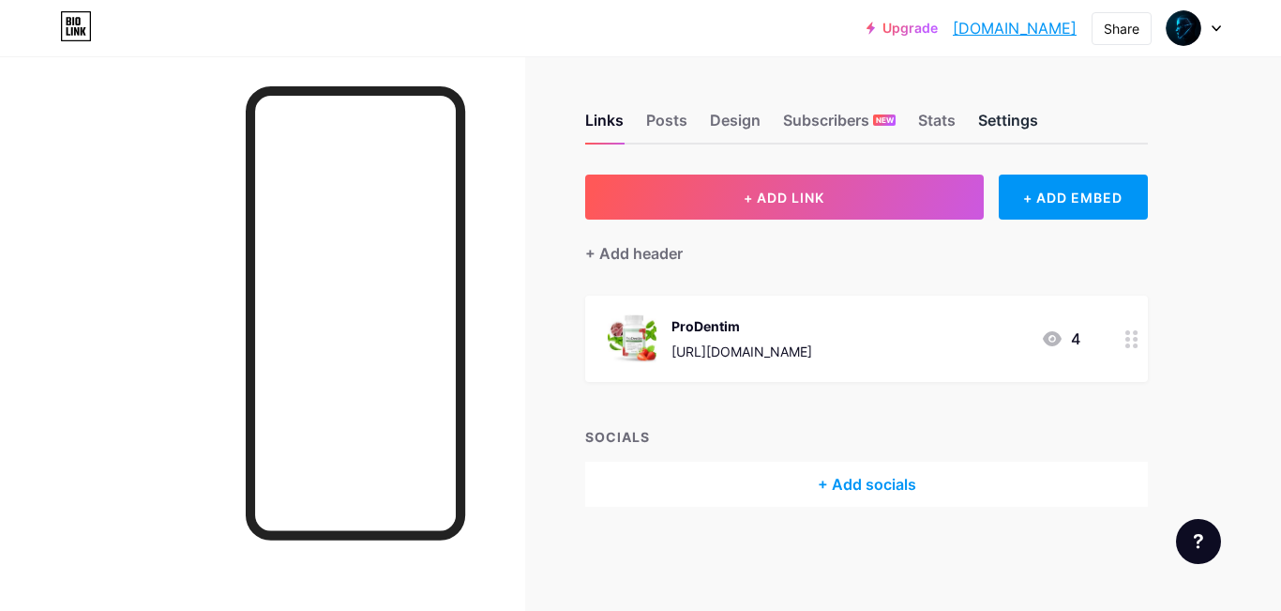
click at [998, 122] on div "Settings" at bounding box center [1008, 126] width 60 height 34
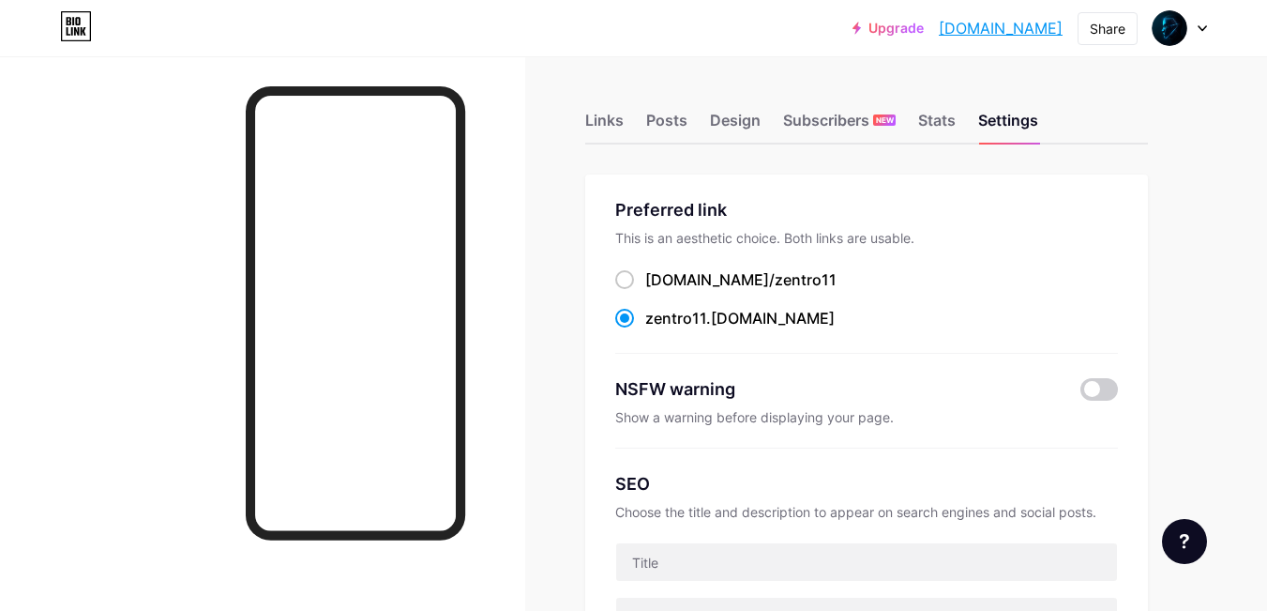
drag, startPoint x: 986, startPoint y: 29, endPoint x: 921, endPoint y: 77, distance: 80.5
click at [632, 276] on span at bounding box center [624, 279] width 19 height 19
click at [645, 291] on input "[DOMAIN_NAME]/ zentro11" at bounding box center [651, 297] width 12 height 12
radio input "true"
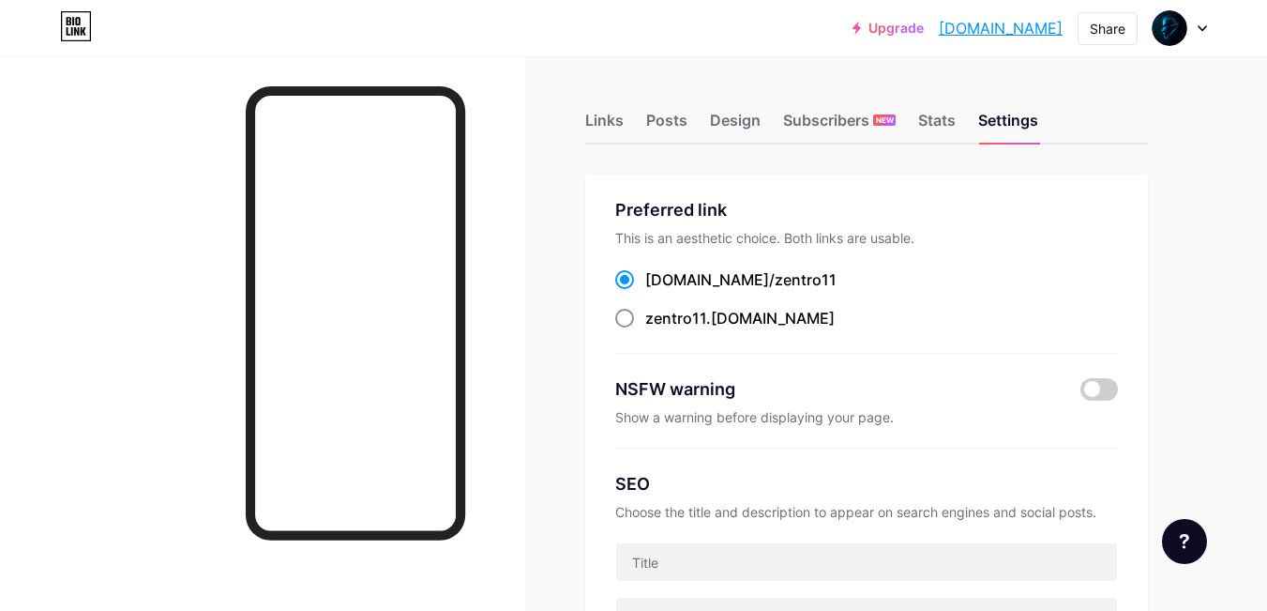
click at [623, 313] on span at bounding box center [624, 318] width 19 height 19
click at [645, 329] on input "zentro11 .bio.link" at bounding box center [651, 335] width 12 height 12
radio input "true"
click at [1180, 27] on img at bounding box center [1170, 28] width 30 height 30
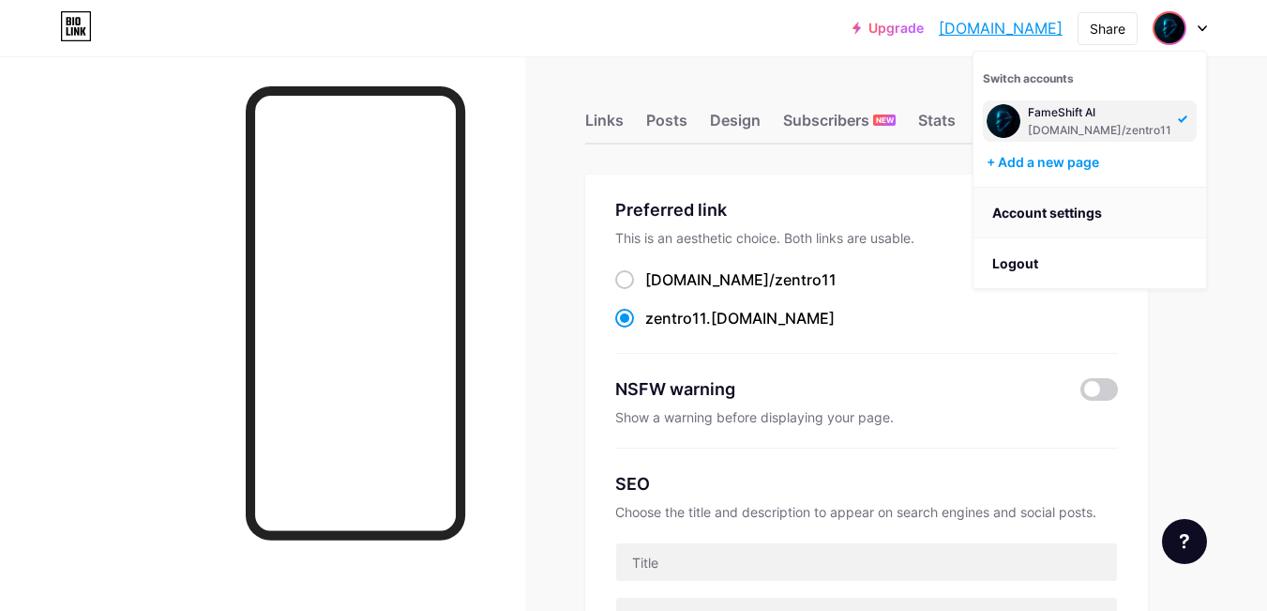
click at [1087, 216] on link "Account settings" at bounding box center [1090, 213] width 233 height 51
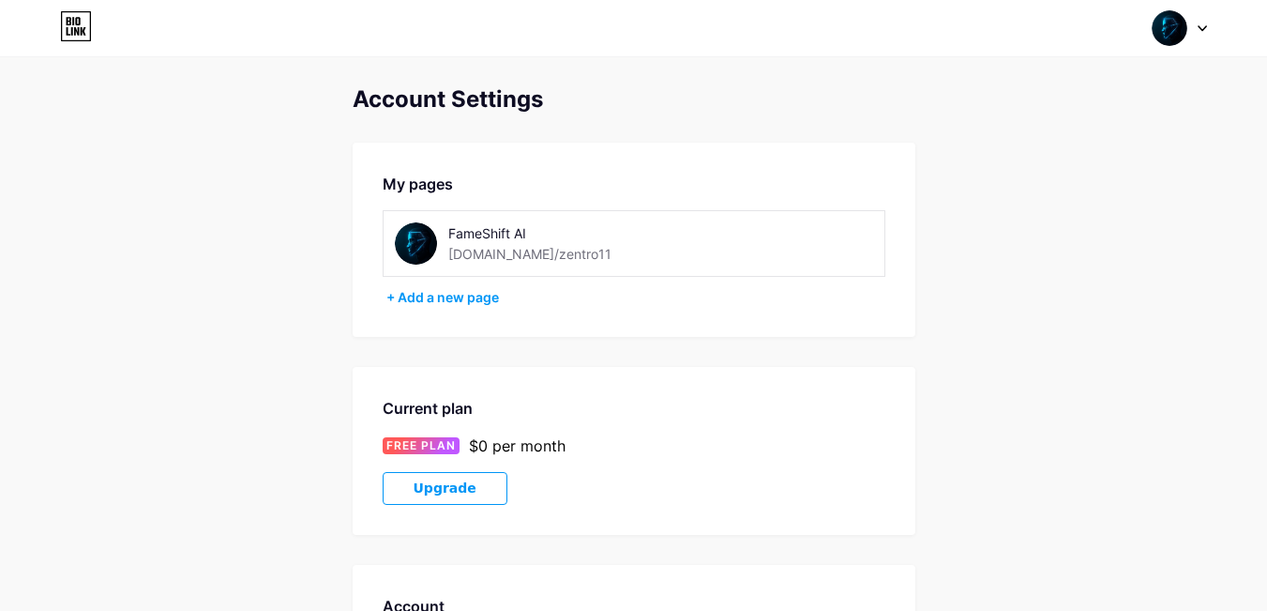
click at [549, 249] on div "FameShift AI bio.link/zentro11" at bounding box center [568, 243] width 241 height 42
click at [486, 245] on div "[DOMAIN_NAME]/zentro11" at bounding box center [529, 254] width 163 height 20
click at [855, 250] on div "FameShift AI bio.link/zentro11" at bounding box center [634, 243] width 503 height 67
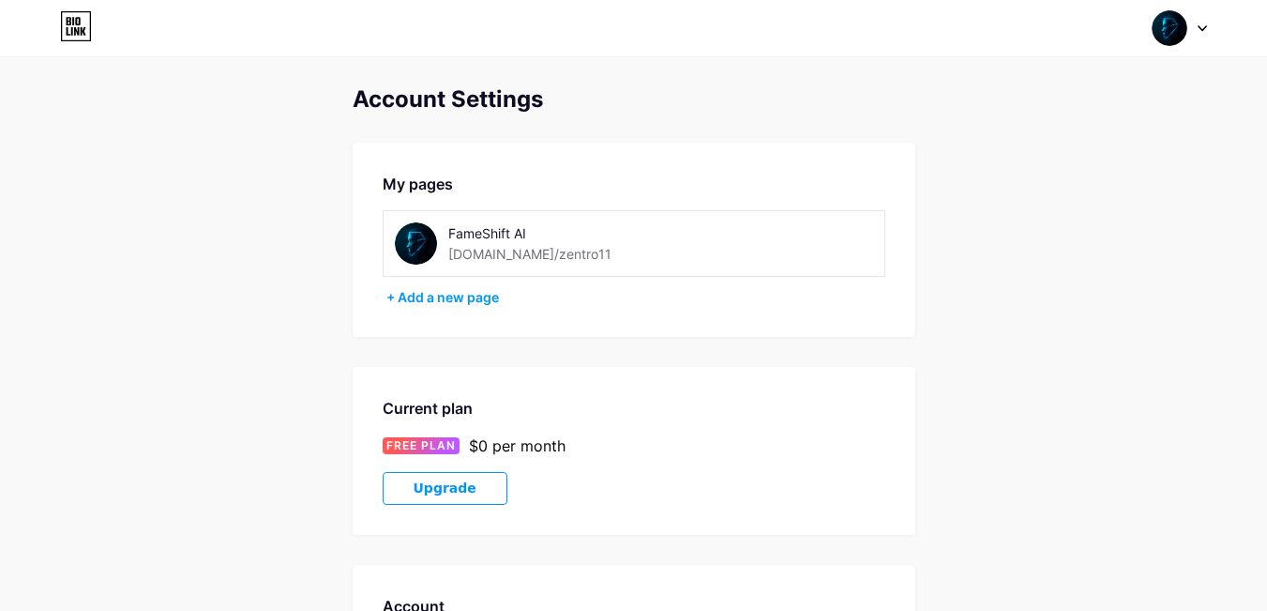
click at [855, 250] on div "FameShift AI bio.link/zentro11" at bounding box center [634, 243] width 503 height 67
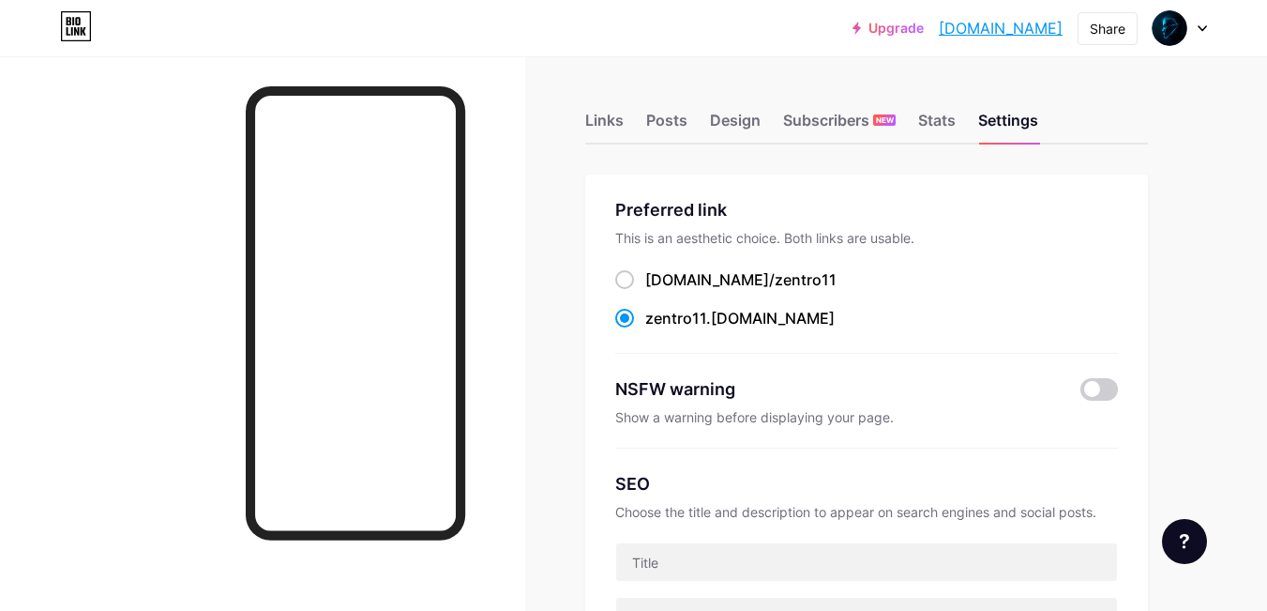
click at [1207, 32] on div "Upgrade zentro11.bio.li... zentro11.bio.link Share Switch accounts FameShift AI…" at bounding box center [633, 28] width 1267 height 34
click at [1199, 21] on div at bounding box center [1180, 28] width 54 height 34
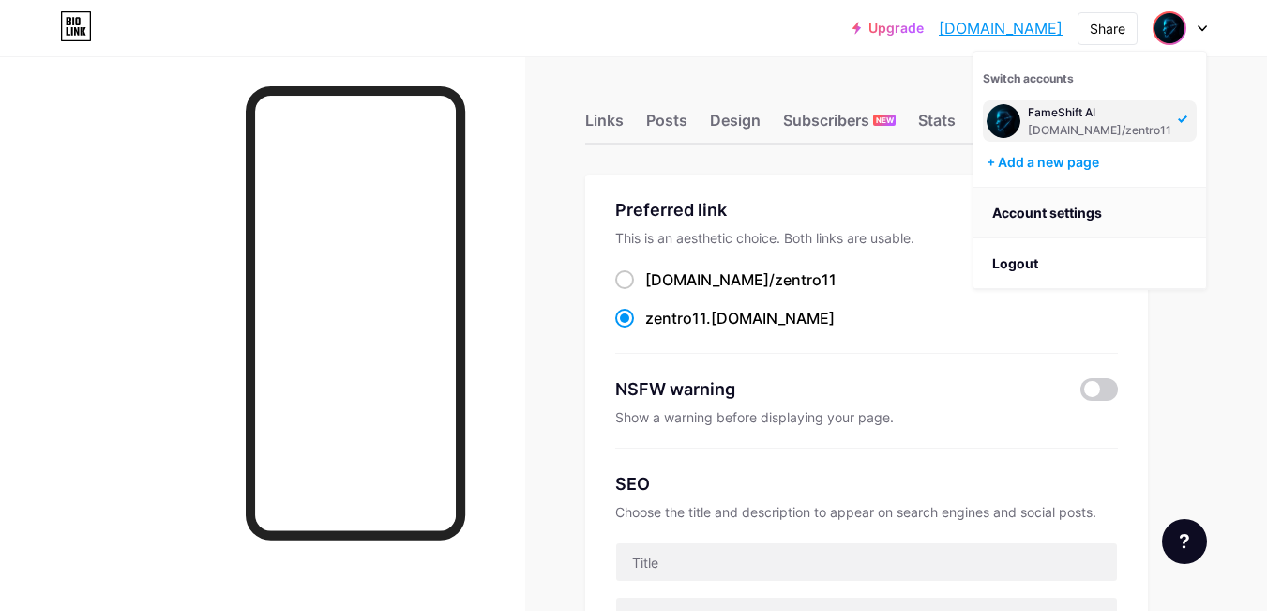
click at [1078, 209] on link "Account settings" at bounding box center [1090, 213] width 233 height 51
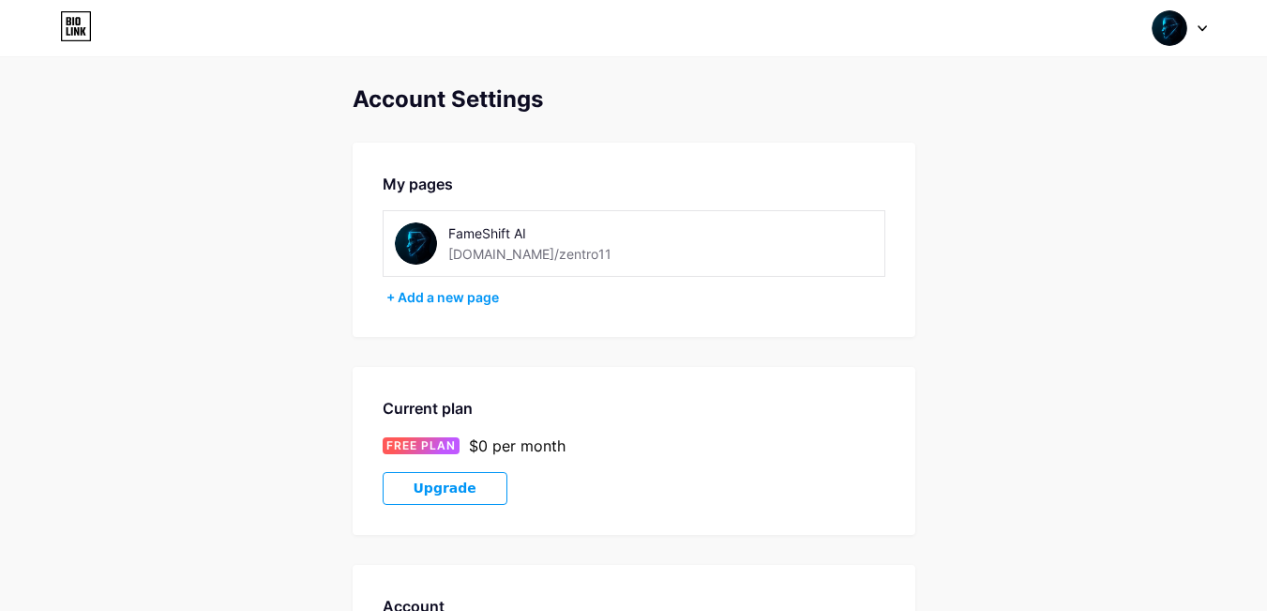
click at [411, 237] on img at bounding box center [416, 243] width 42 height 42
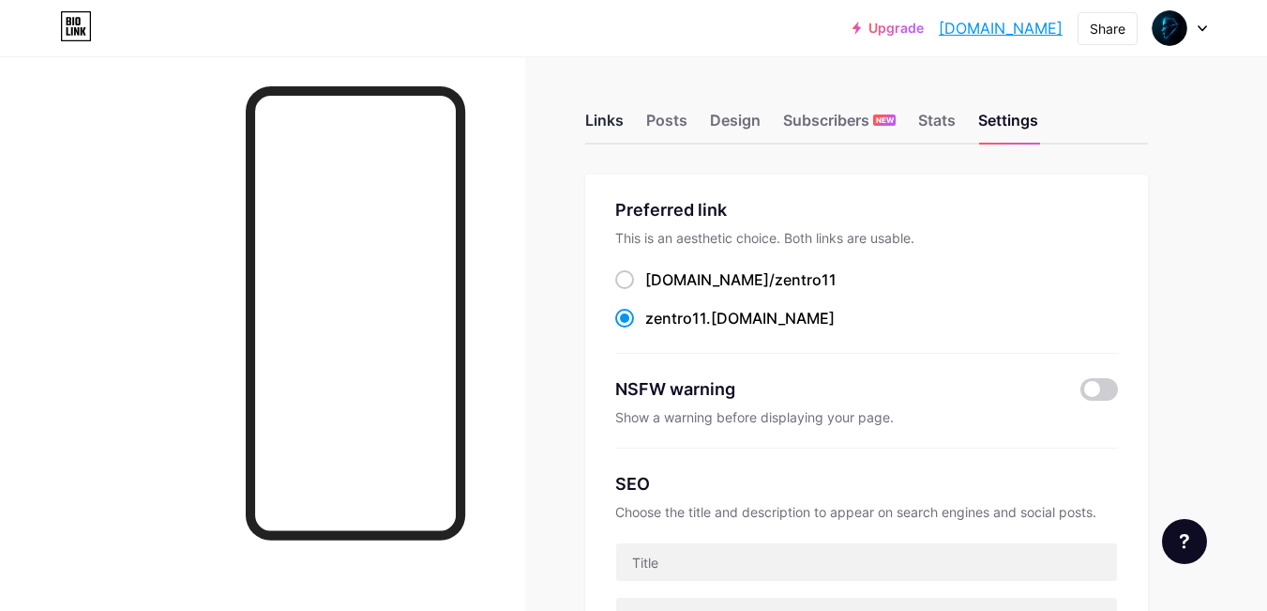
click at [593, 130] on div "Links" at bounding box center [604, 126] width 38 height 34
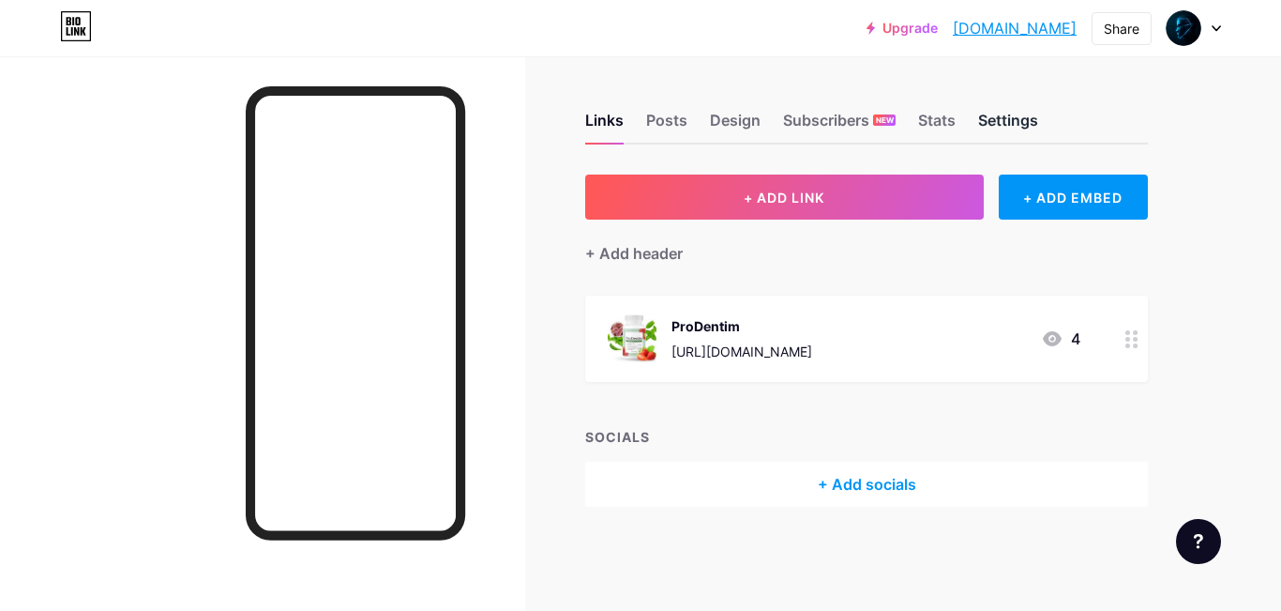
click at [1003, 114] on div "Settings" at bounding box center [1008, 126] width 60 height 34
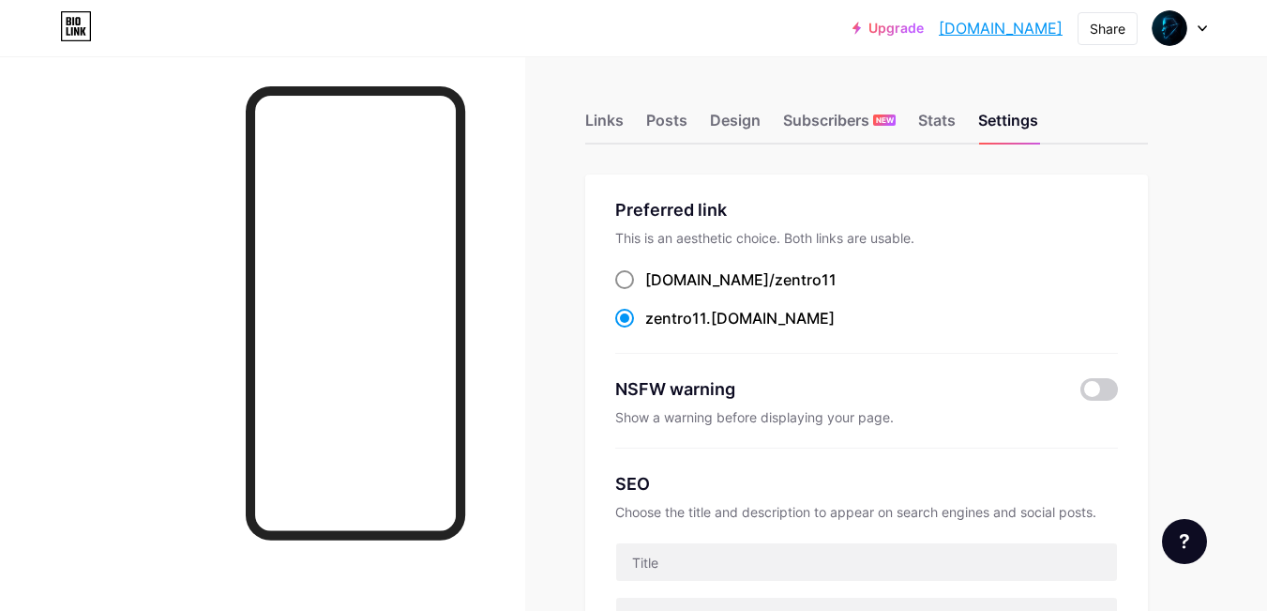
click at [623, 277] on span at bounding box center [624, 279] width 19 height 19
click at [645, 291] on input "[DOMAIN_NAME]/ zentro11" at bounding box center [651, 297] width 12 height 12
radio input "true"
click at [634, 280] on label "[DOMAIN_NAME]/ zentro11" at bounding box center [725, 279] width 221 height 23
click at [645, 291] on input "[DOMAIN_NAME]/ zentro11" at bounding box center [651, 297] width 12 height 12
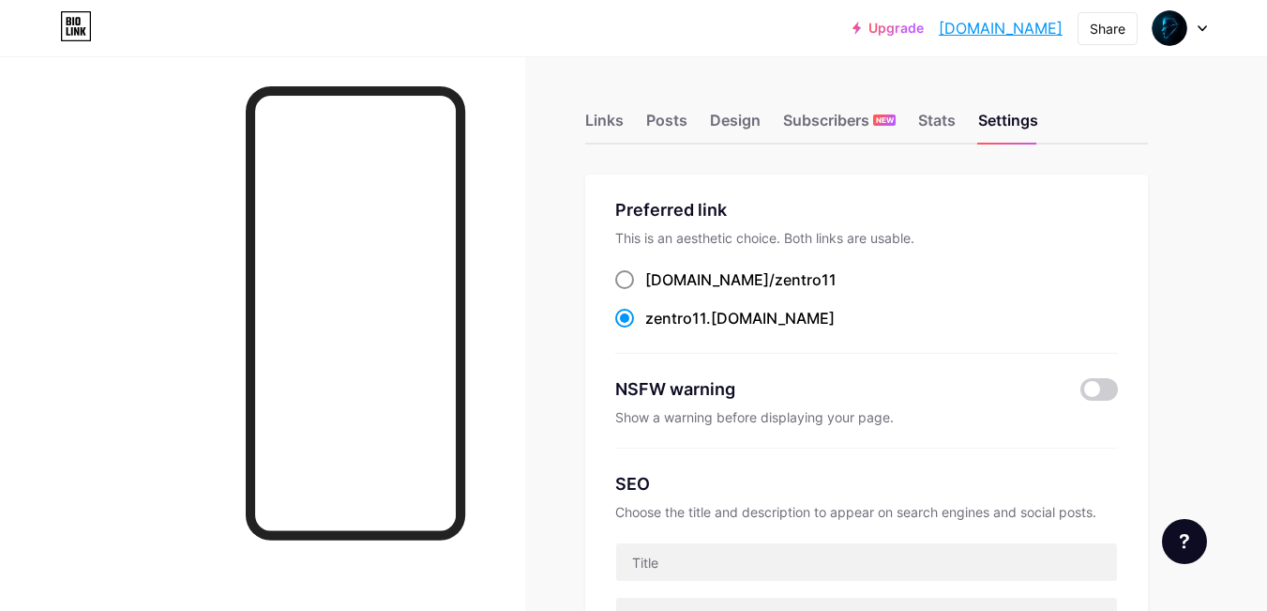
radio input "true"
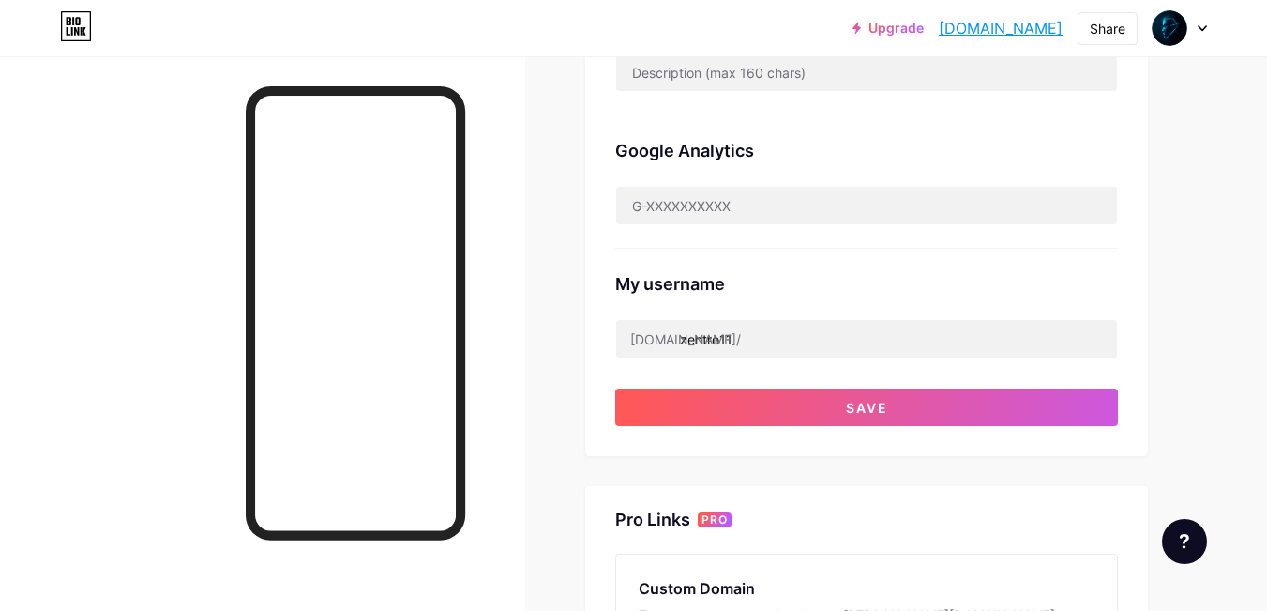
scroll to position [563, 0]
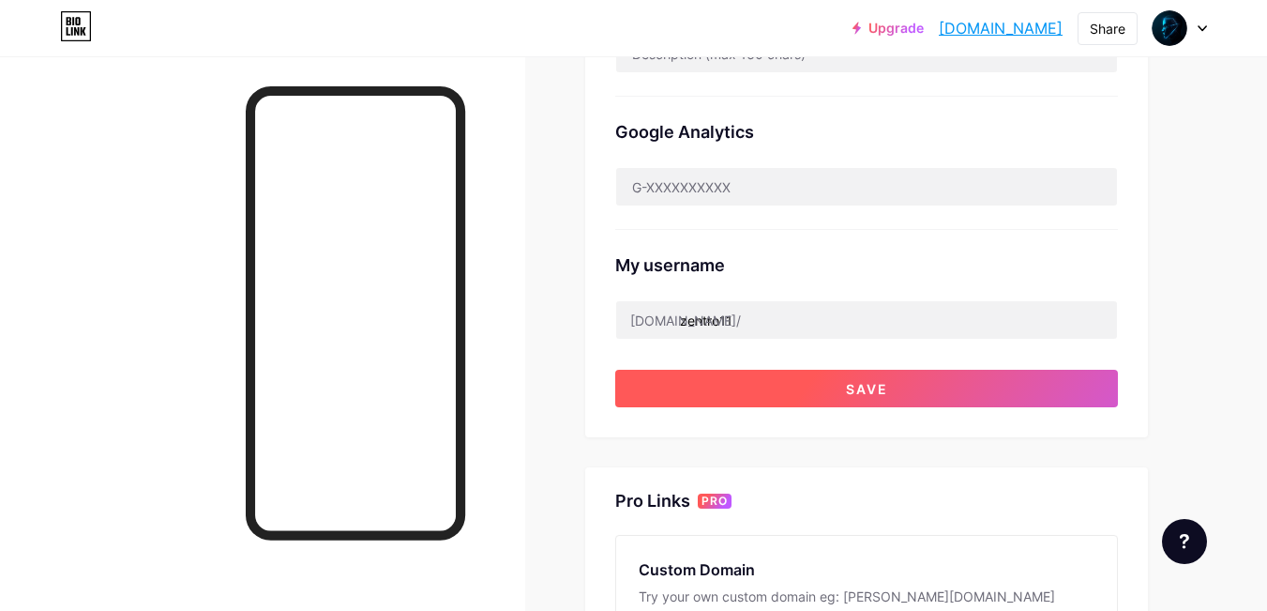
click at [727, 386] on button "Save" at bounding box center [866, 389] width 503 height 38
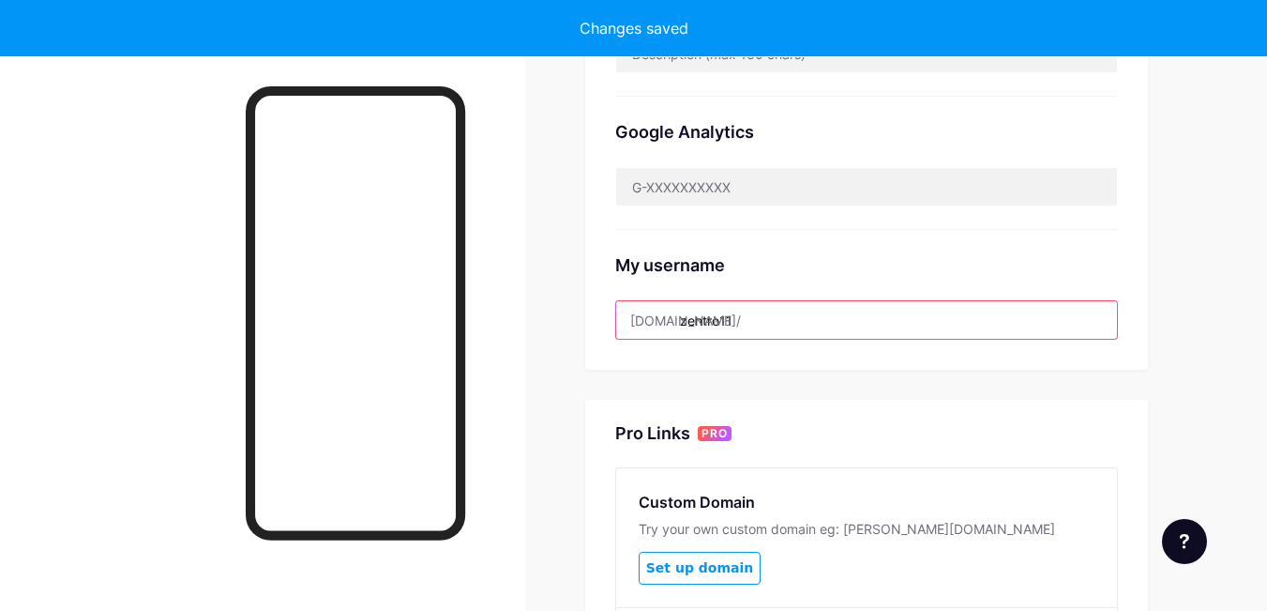
drag, startPoint x: 738, startPoint y: 317, endPoint x: 610, endPoint y: 310, distance: 128.7
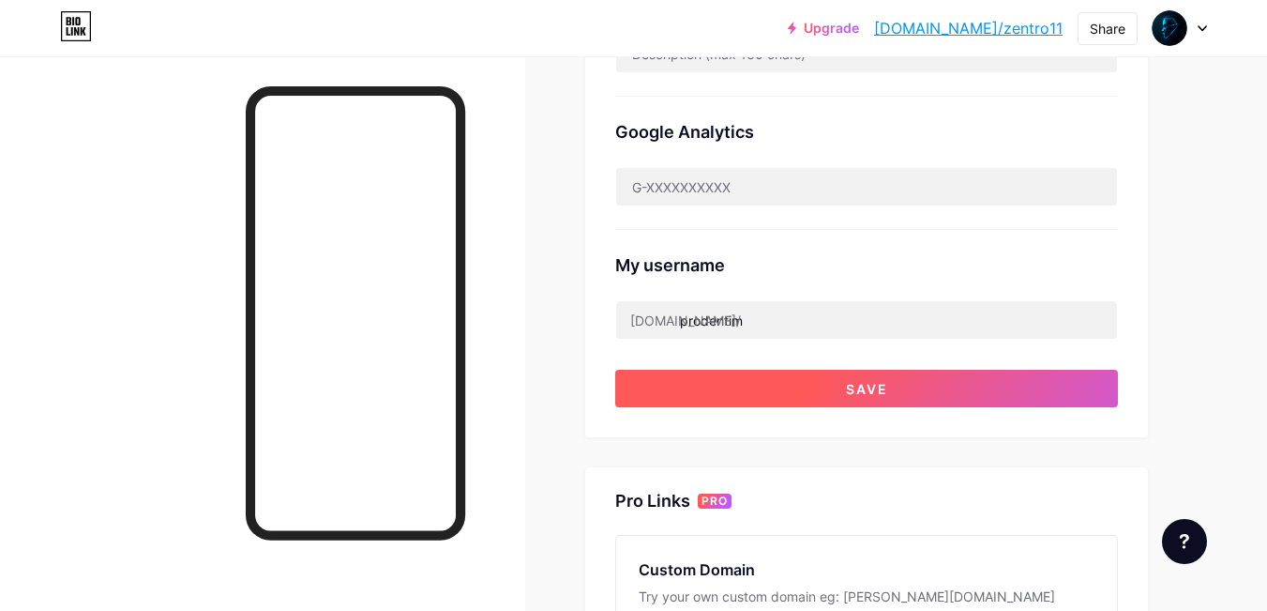
click at [769, 397] on button "Save" at bounding box center [866, 389] width 503 height 38
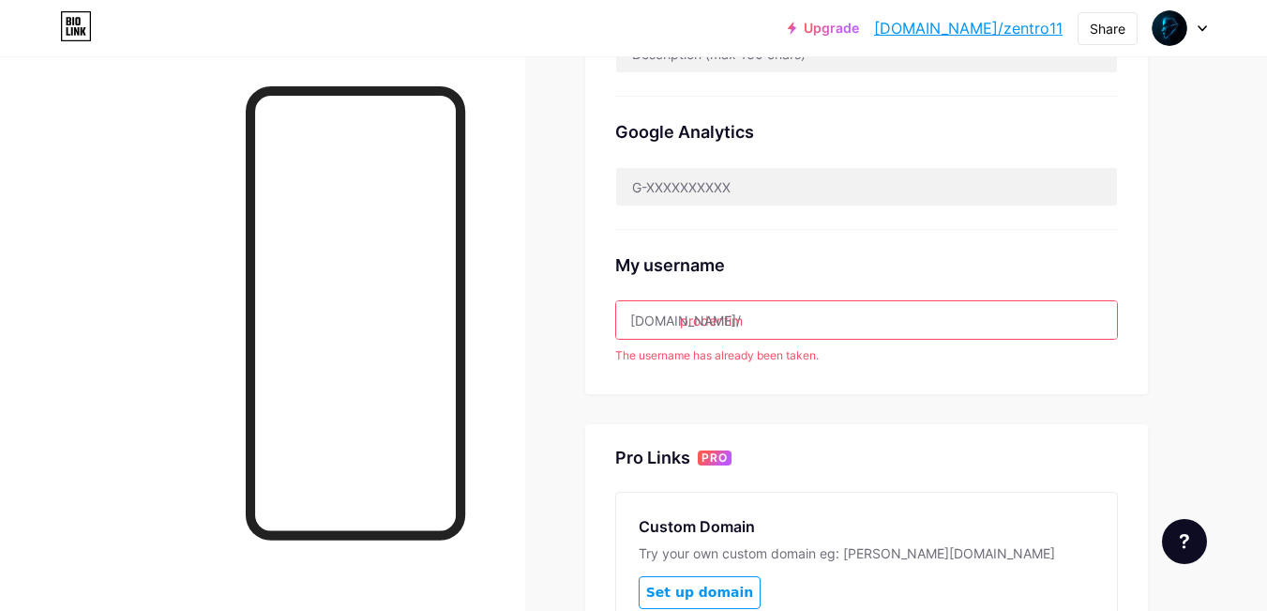
click at [758, 318] on input "prodentim" at bounding box center [866, 320] width 501 height 38
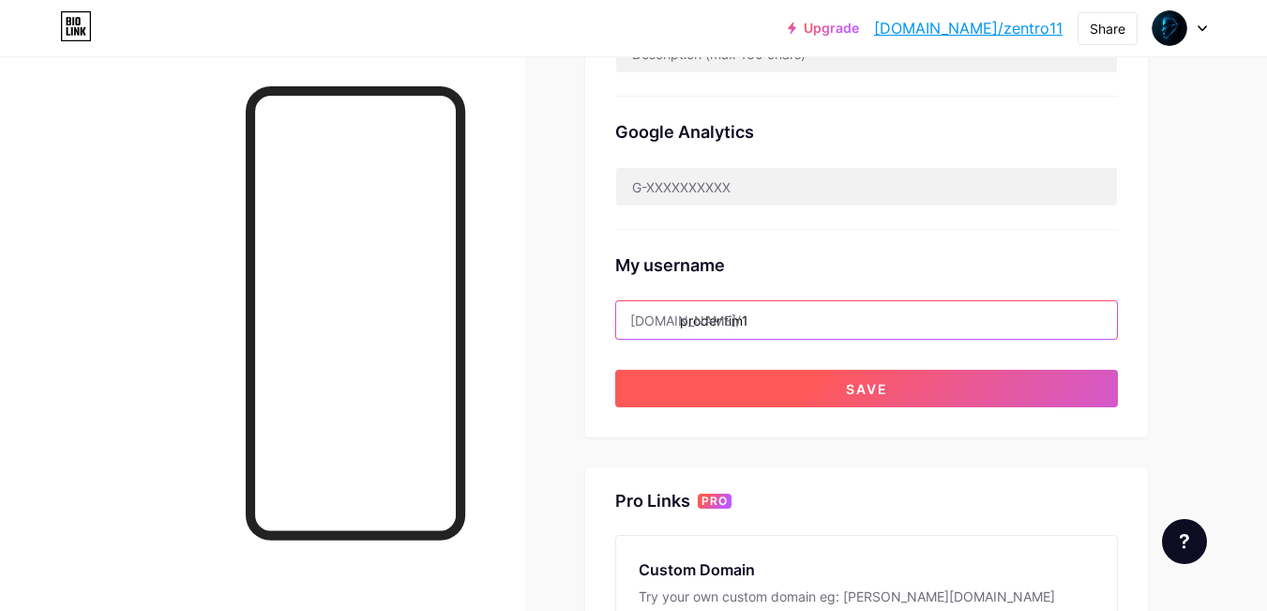
type input "prodentim1"
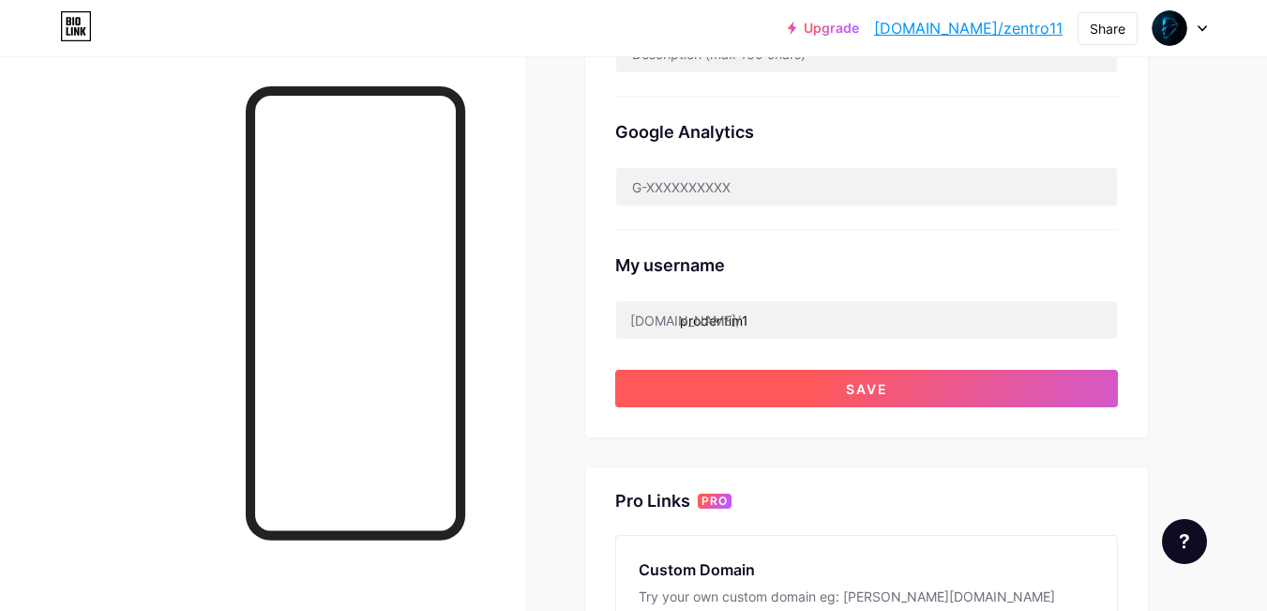
click at [767, 395] on button "Save" at bounding box center [866, 389] width 503 height 38
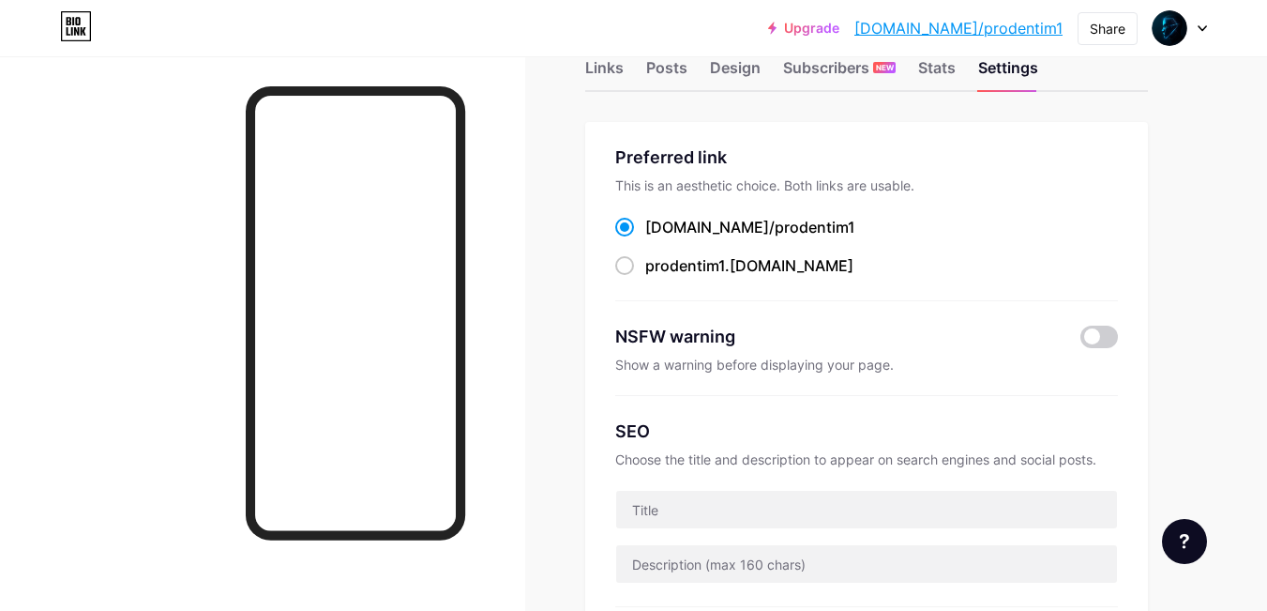
scroll to position [0, 0]
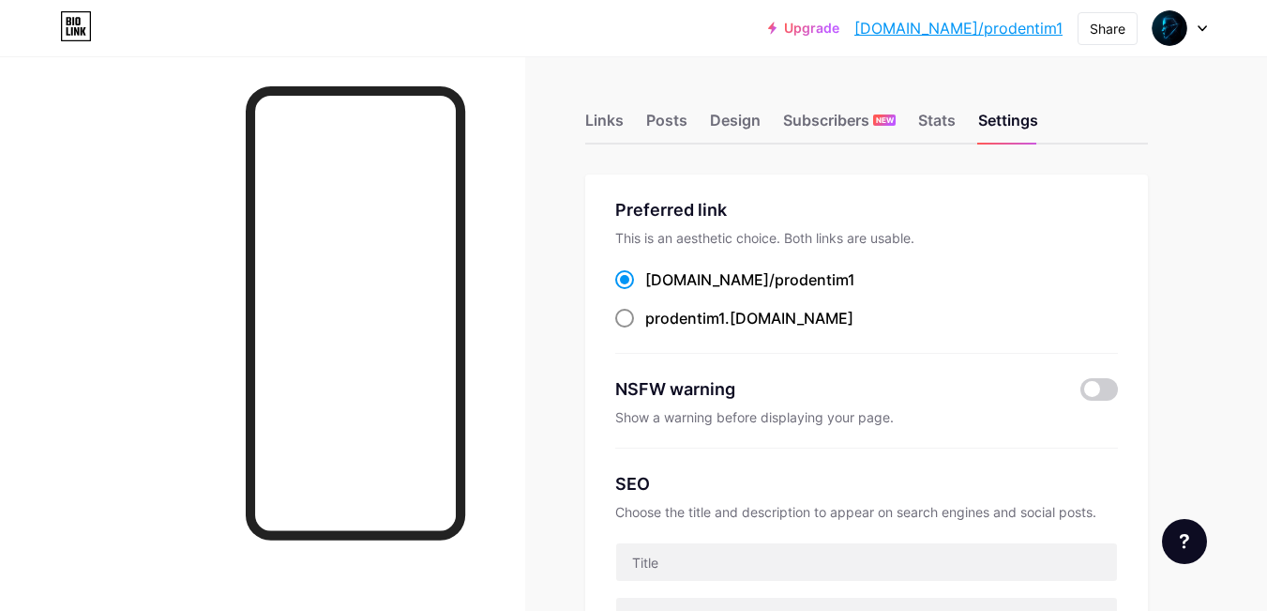
click at [631, 321] on span at bounding box center [624, 318] width 19 height 19
click at [645, 329] on input "prodentim1 .[DOMAIN_NAME]" at bounding box center [651, 335] width 12 height 12
radio input "true"
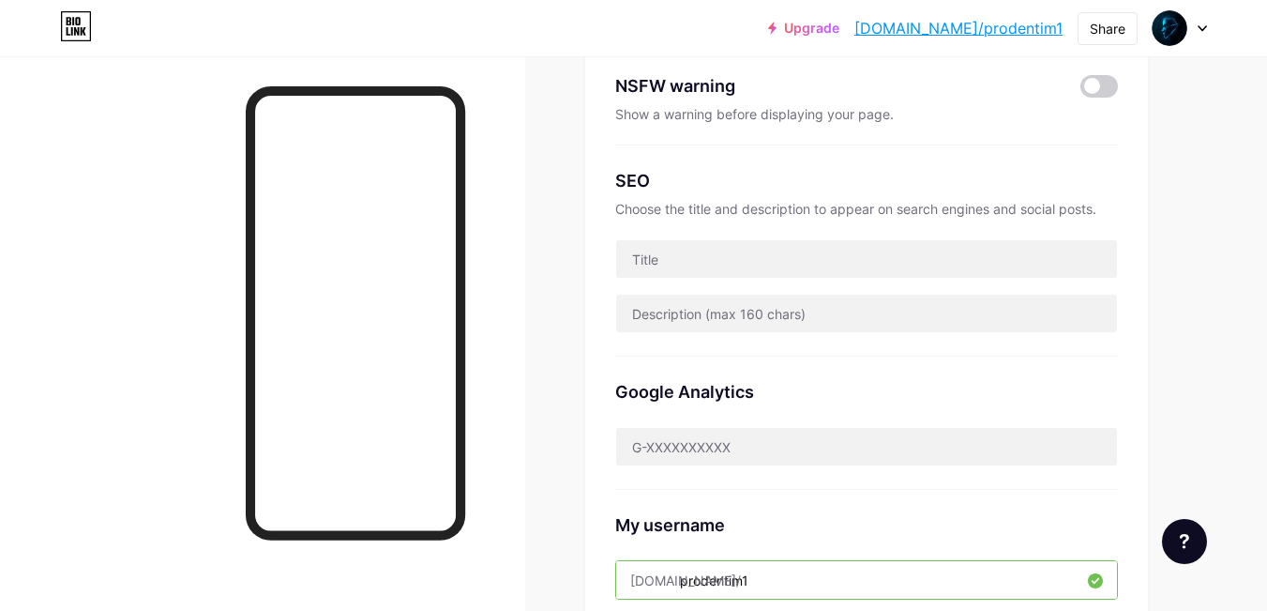
scroll to position [375, 0]
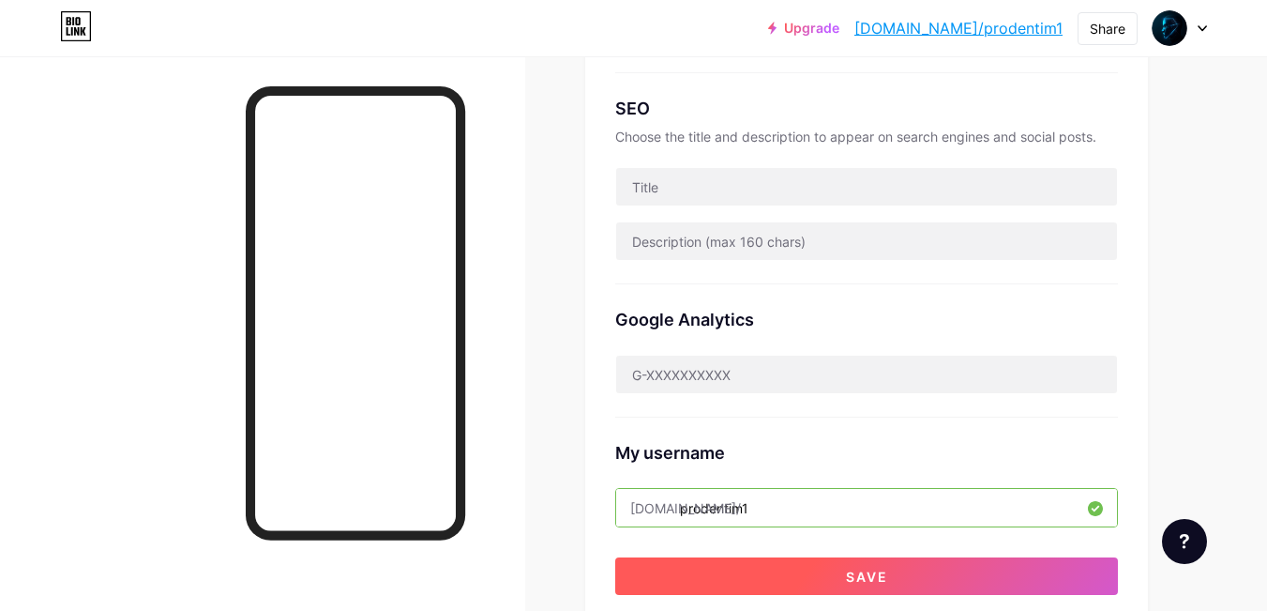
click at [712, 579] on button "Save" at bounding box center [866, 576] width 503 height 38
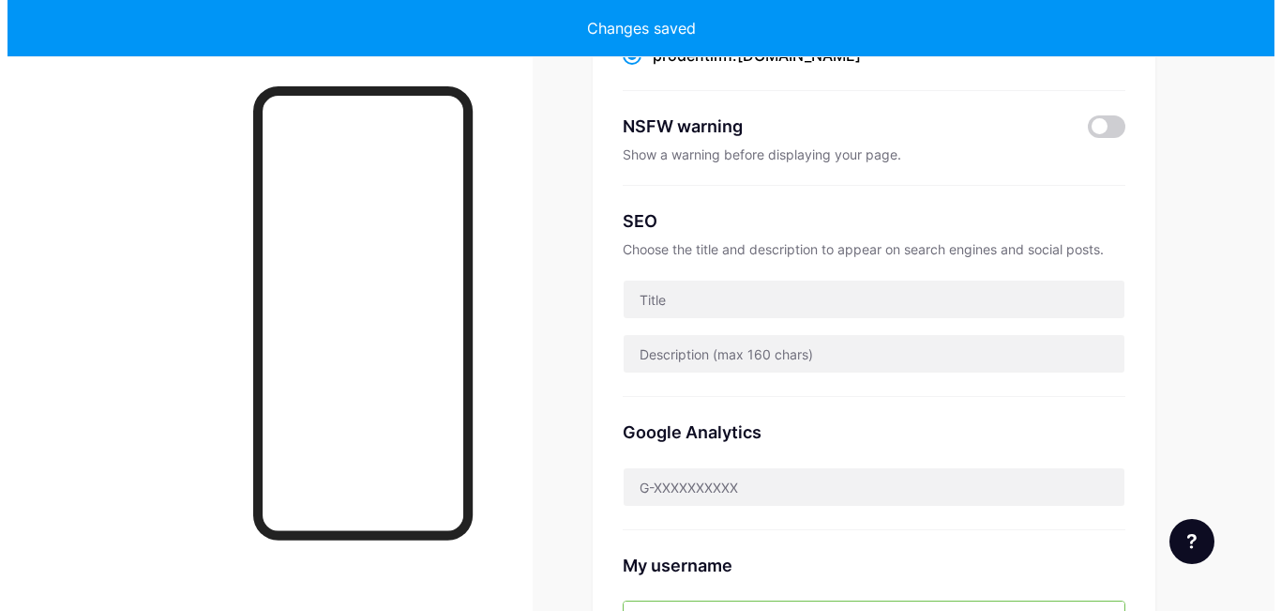
scroll to position [0, 0]
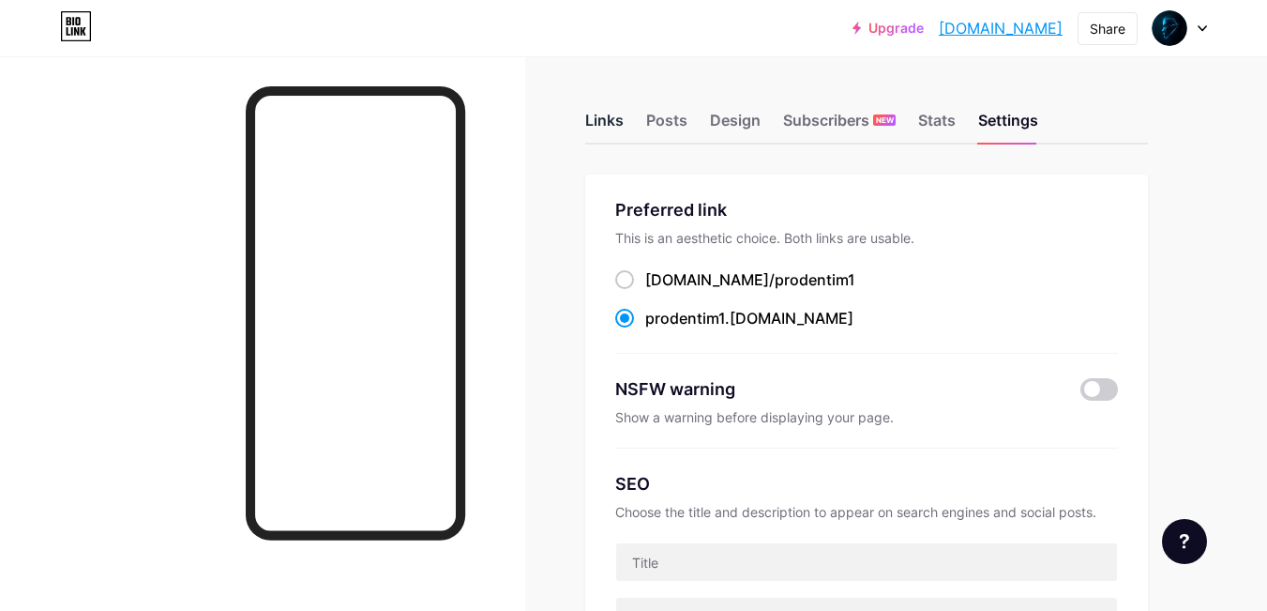
click at [614, 121] on div "Links" at bounding box center [604, 126] width 38 height 34
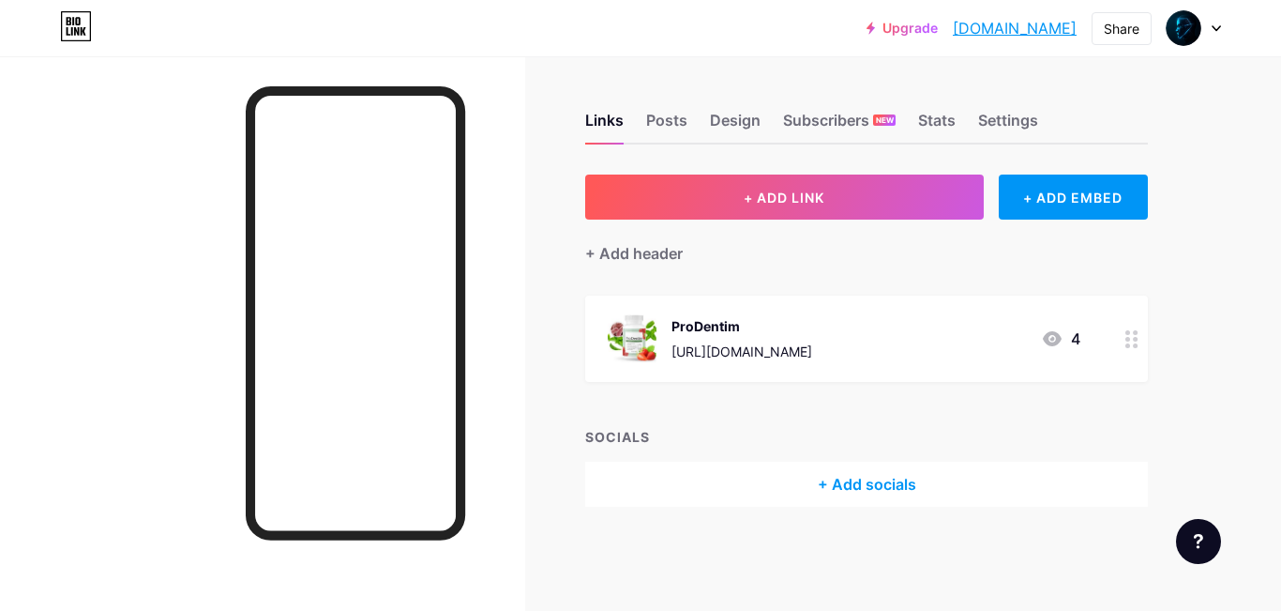
click at [812, 353] on div "[URL][DOMAIN_NAME]" at bounding box center [742, 351] width 141 height 20
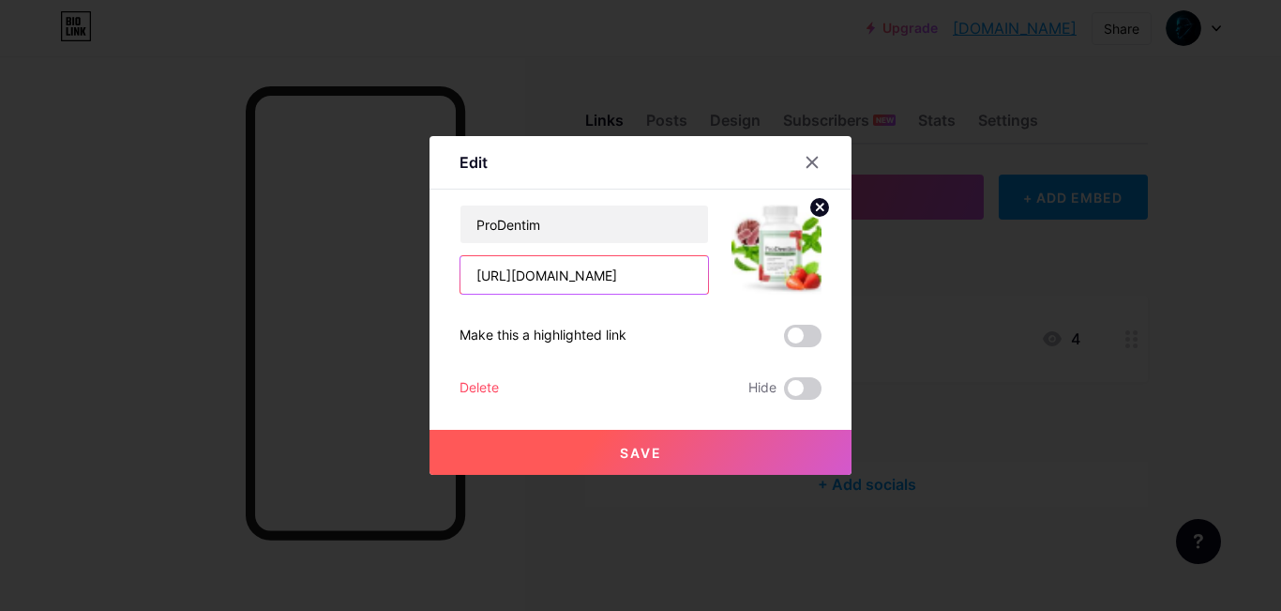
scroll to position [0, 111]
drag, startPoint x: 461, startPoint y: 275, endPoint x: 722, endPoint y: 282, distance: 260.9
click at [722, 282] on div "ProDentim [URL][DOMAIN_NAME]" at bounding box center [641, 249] width 362 height 90
paste input "11"
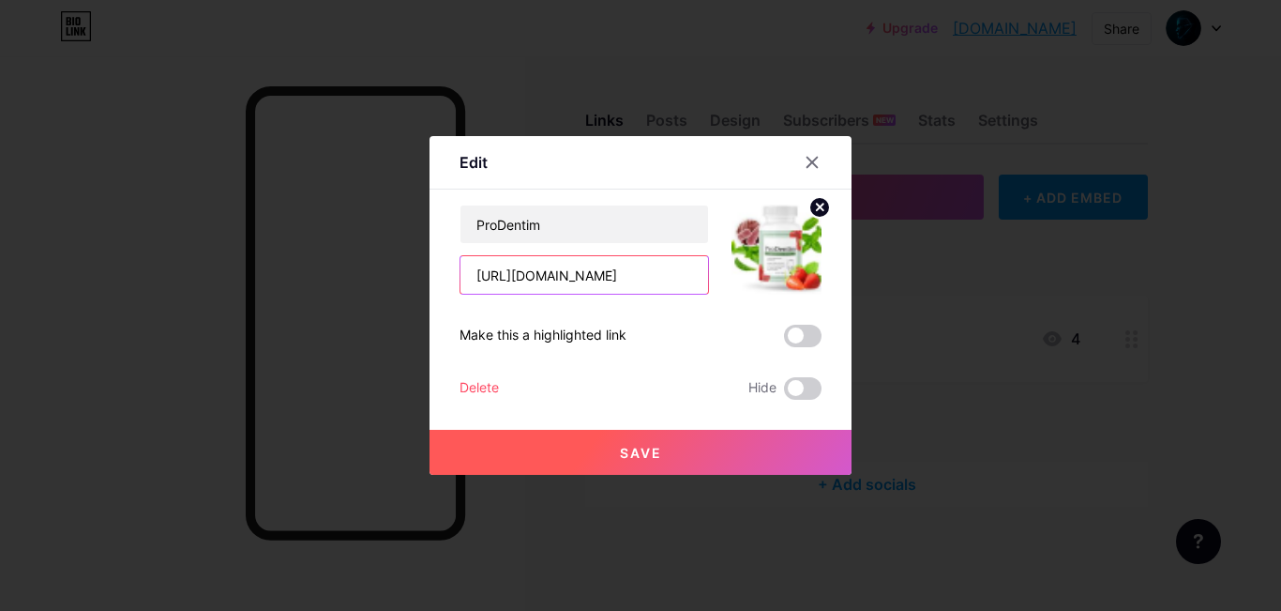
type input "[URL][DOMAIN_NAME]"
click at [660, 448] on button "Save" at bounding box center [641, 452] width 422 height 45
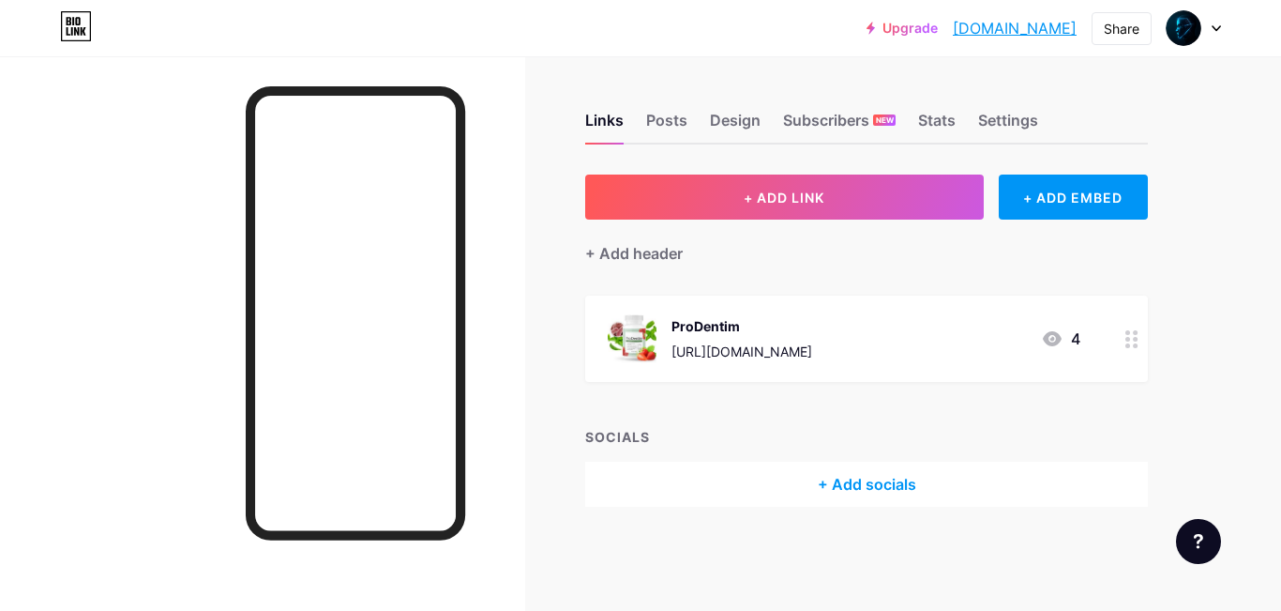
drag, startPoint x: 992, startPoint y: 34, endPoint x: 852, endPoint y: 66, distance: 144.3
click at [855, 64] on div "Links Posts Design Subscribers NEW Stats Settings + ADD LINK + ADD EMBED + Add …" at bounding box center [613, 328] width 1227 height 544
click at [772, 343] on div "[URL][DOMAIN_NAME]" at bounding box center [742, 351] width 141 height 20
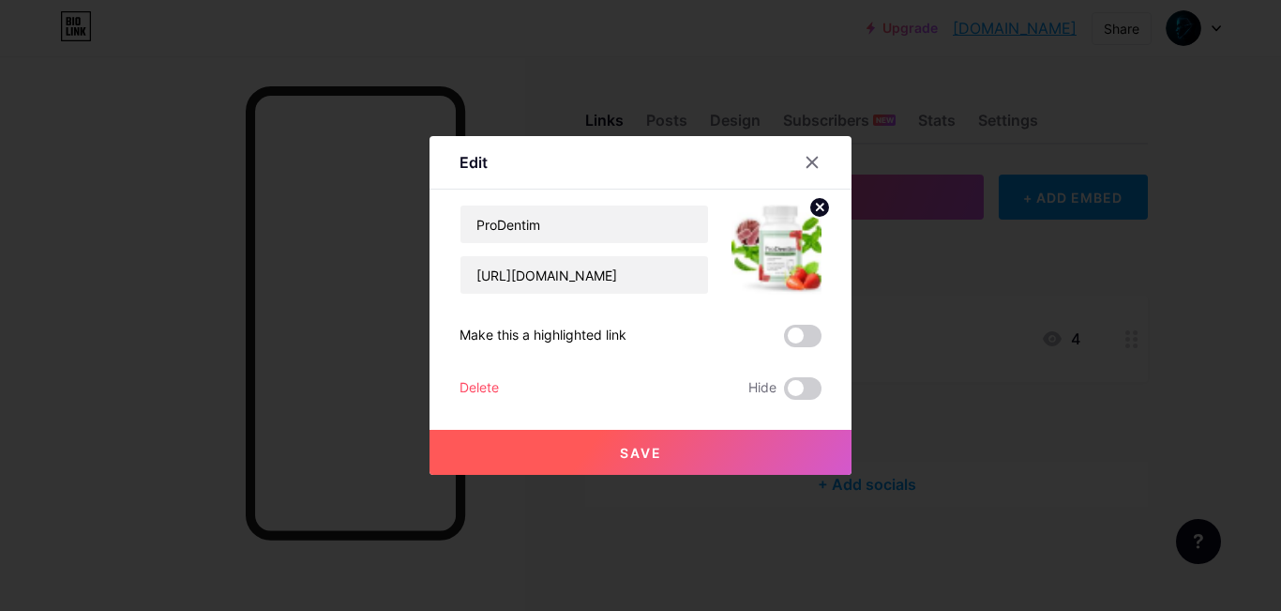
click at [545, 461] on button "Save" at bounding box center [641, 452] width 422 height 45
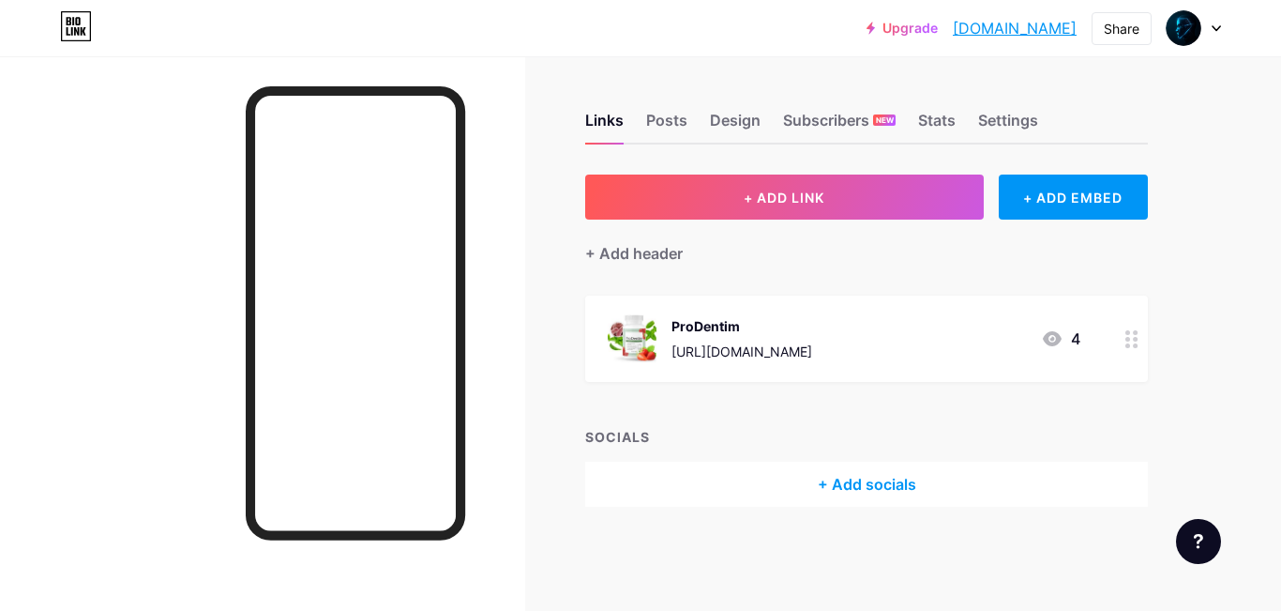
click at [1120, 337] on div at bounding box center [1132, 338] width 32 height 86
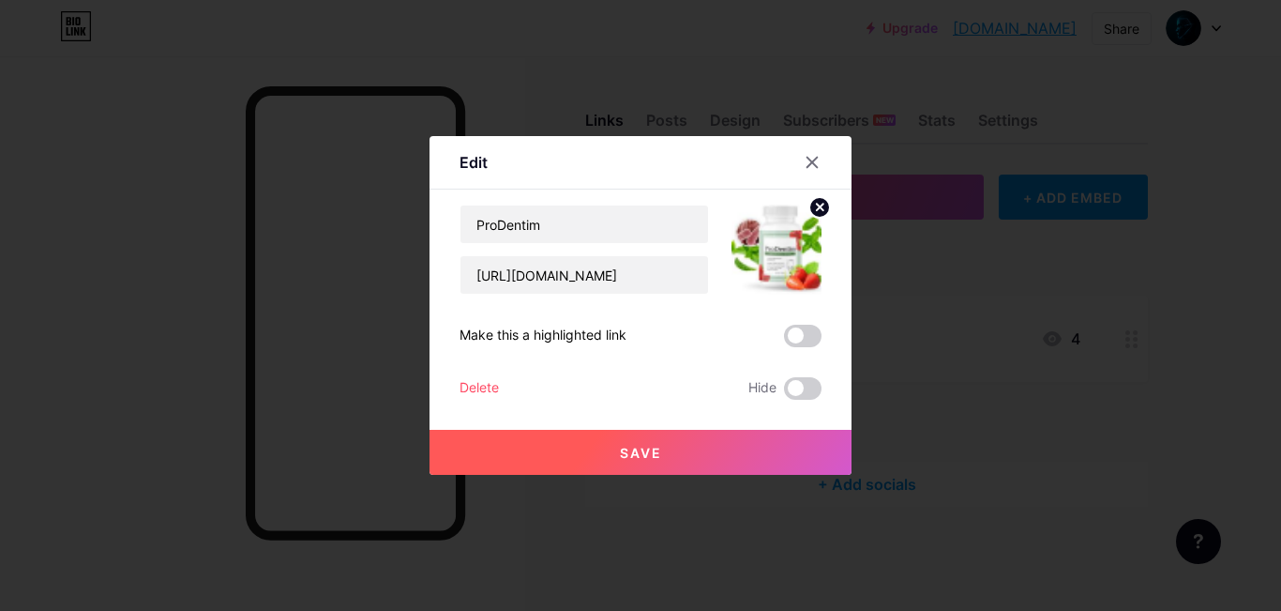
drag, startPoint x: 1120, startPoint y: 337, endPoint x: 469, endPoint y: 387, distance: 652.9
click at [469, 387] on div "Delete" at bounding box center [479, 388] width 39 height 23
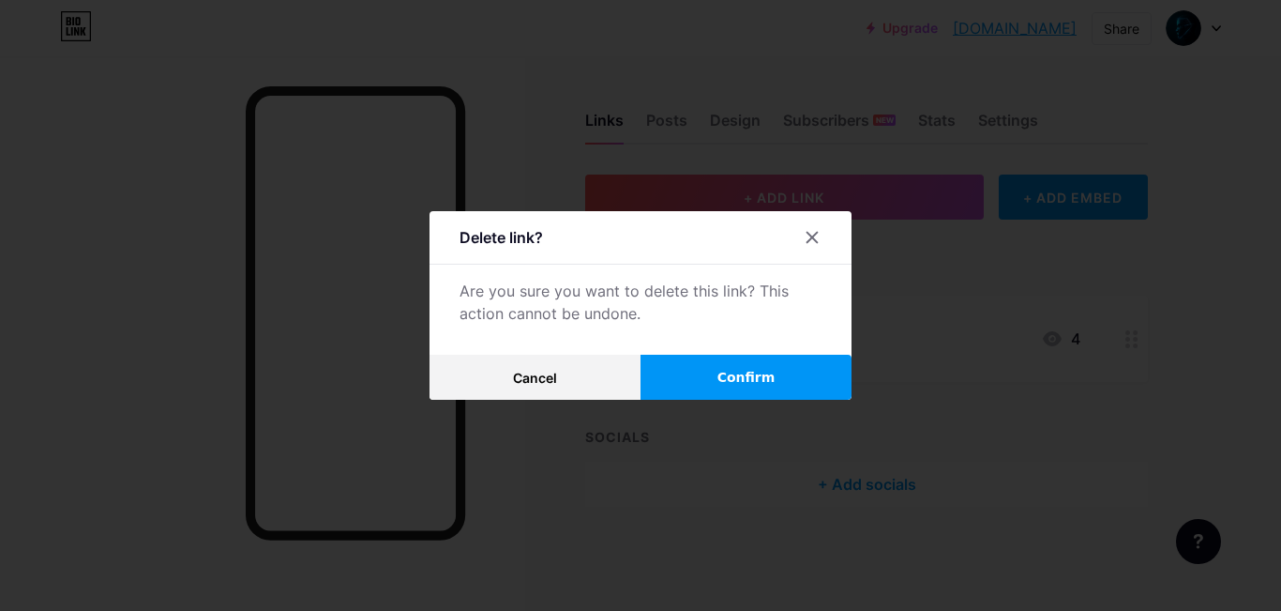
click at [781, 379] on button "Confirm" at bounding box center [746, 377] width 211 height 45
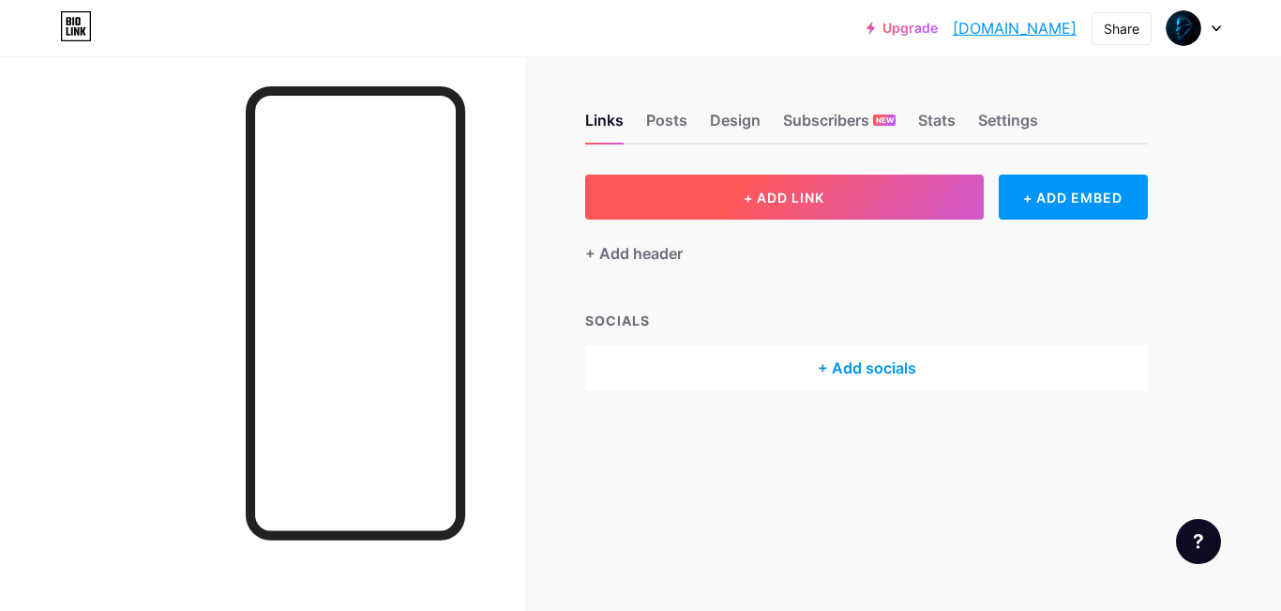
click at [678, 197] on button "+ ADD LINK" at bounding box center [784, 196] width 399 height 45
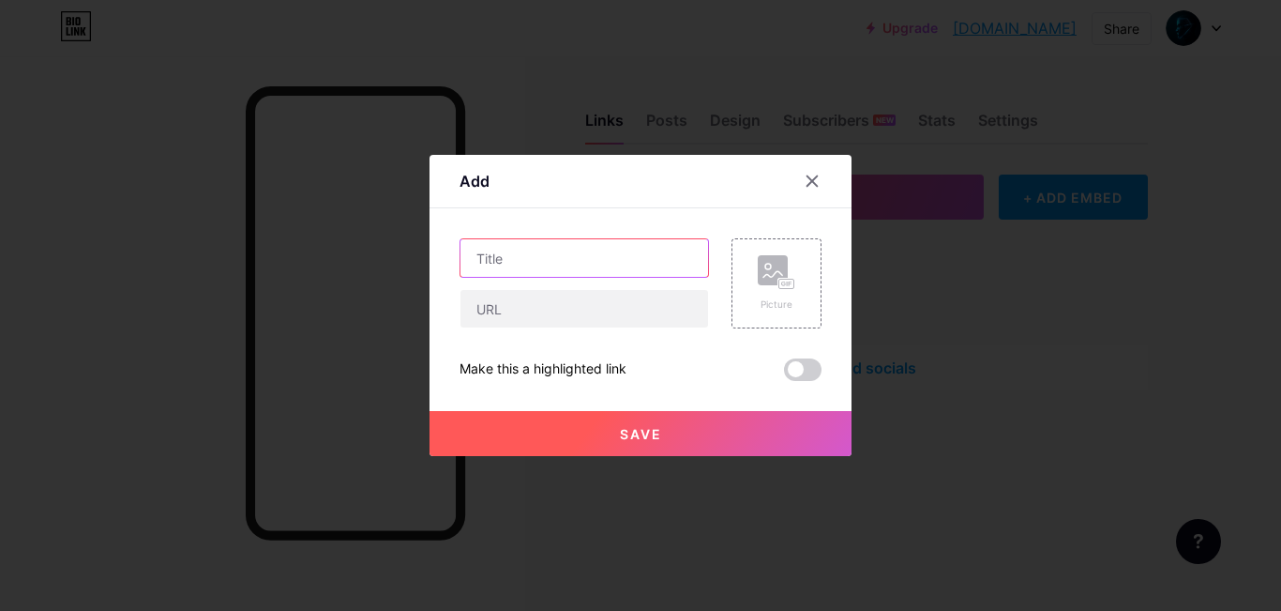
click at [540, 270] on input "text" at bounding box center [585, 258] width 248 height 38
type input "ProDentim"
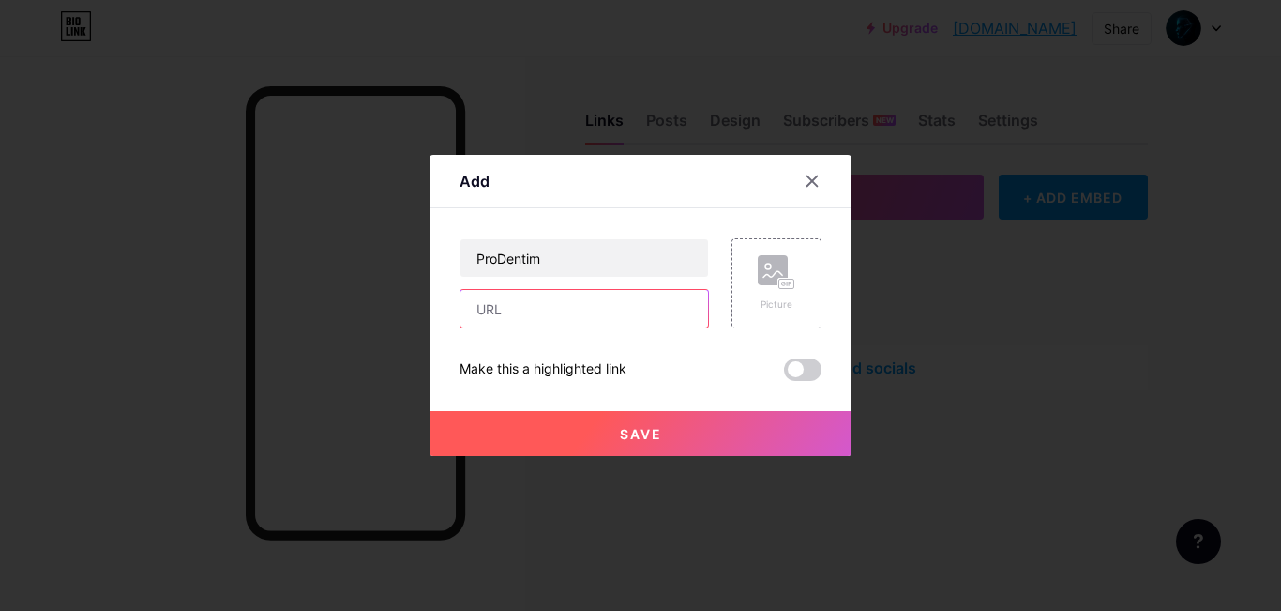
click at [553, 300] on input "text" at bounding box center [585, 309] width 248 height 38
paste input "[URL][DOMAIN_NAME]"
type input "[URL][DOMAIN_NAME]"
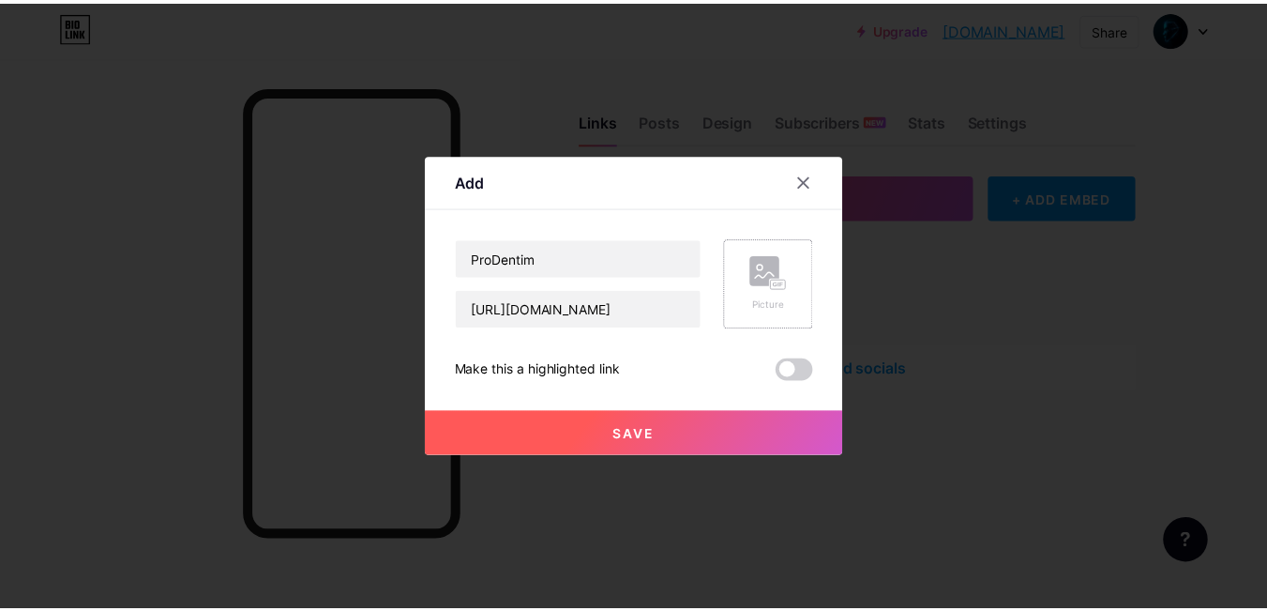
scroll to position [0, 0]
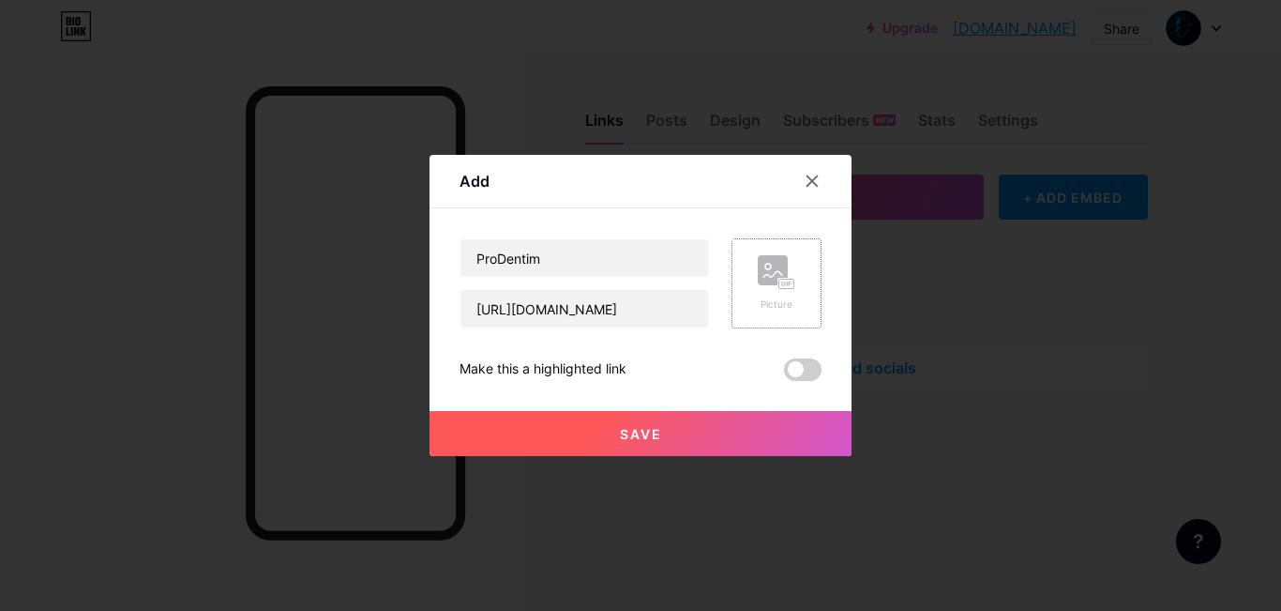
click at [785, 280] on rect at bounding box center [786, 284] width 15 height 9
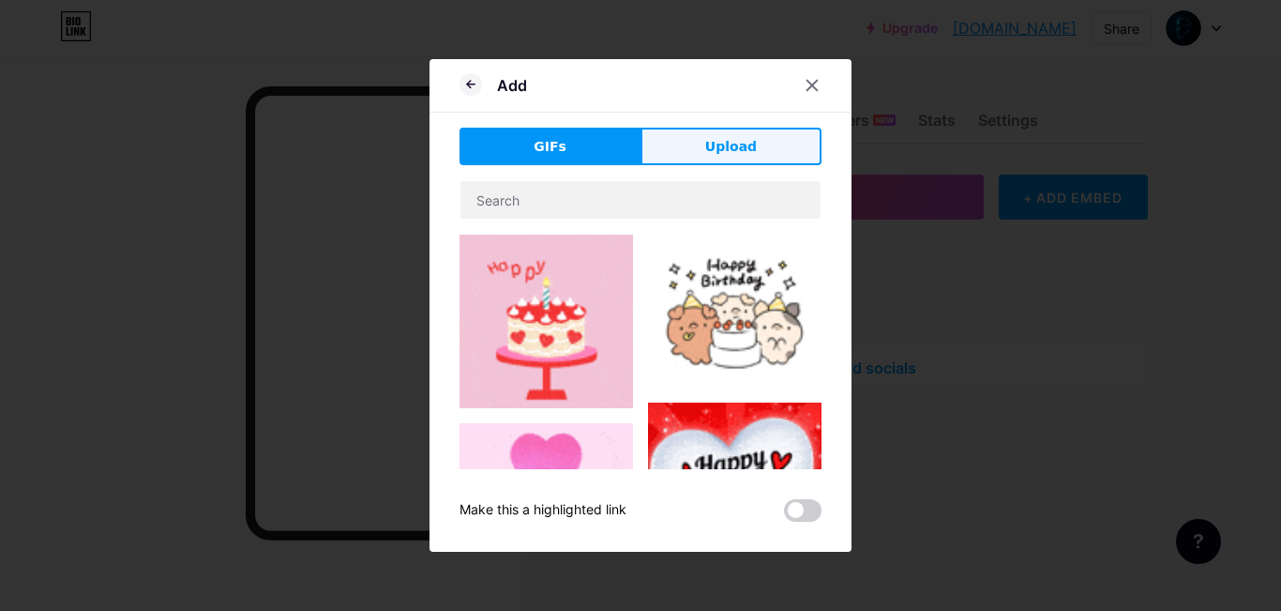
click at [716, 153] on span "Upload" at bounding box center [731, 147] width 52 height 20
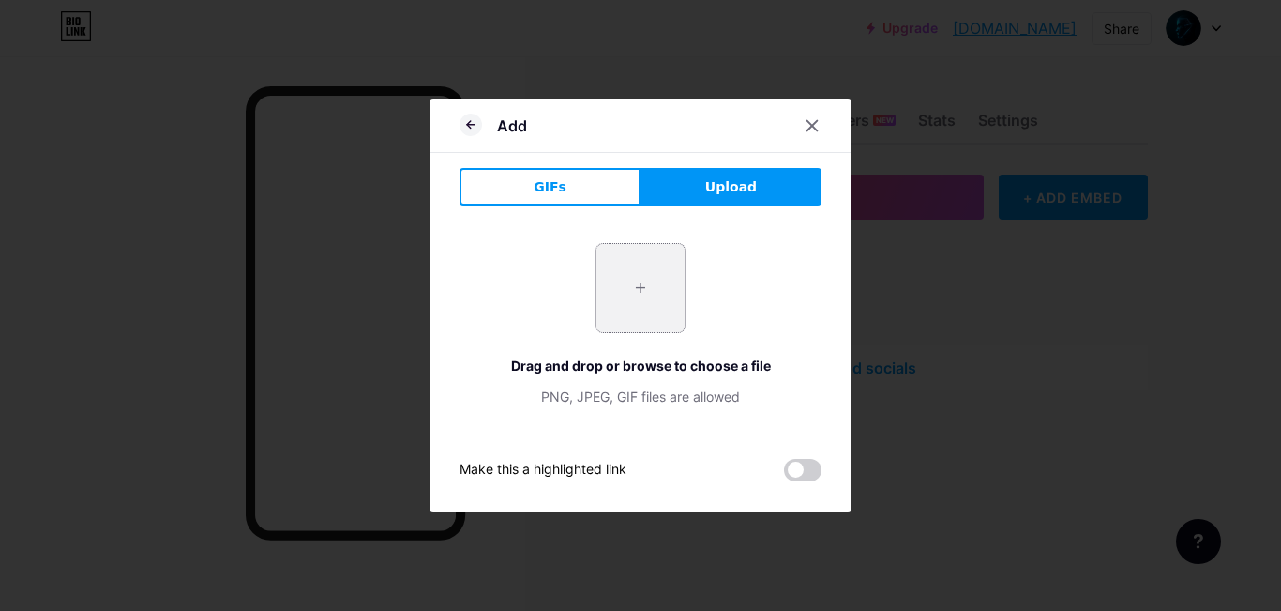
click at [661, 279] on input "file" at bounding box center [641, 288] width 88 height 88
type input "C:\fakepath\prodentim3-bottle.png"
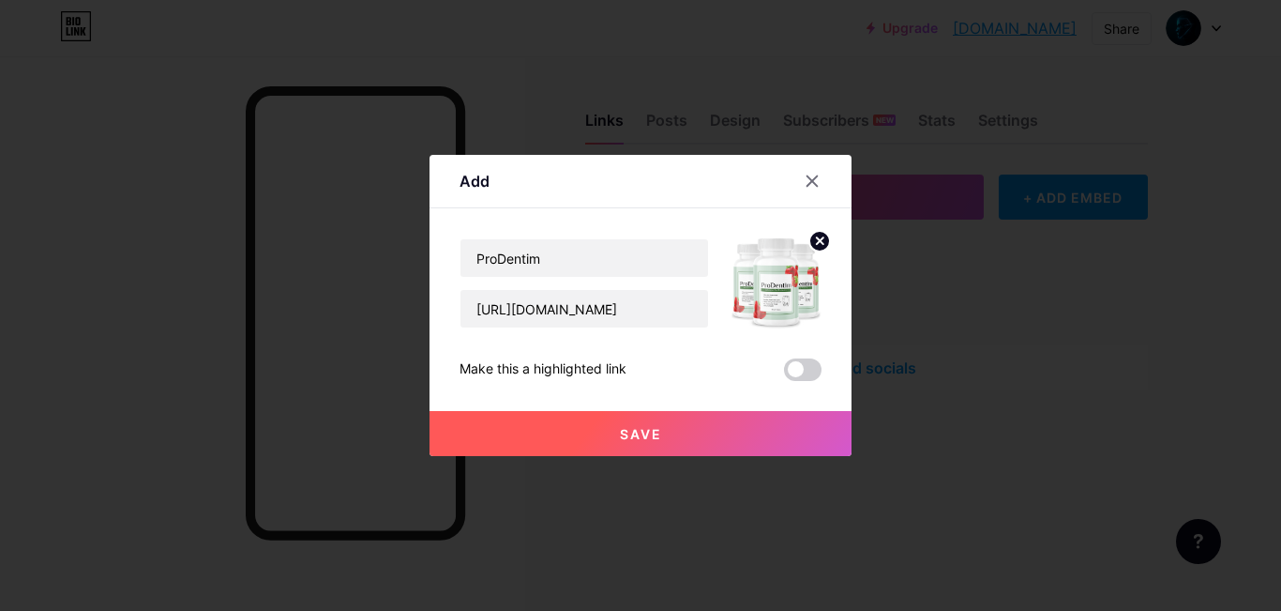
click at [613, 423] on button "Save" at bounding box center [641, 433] width 422 height 45
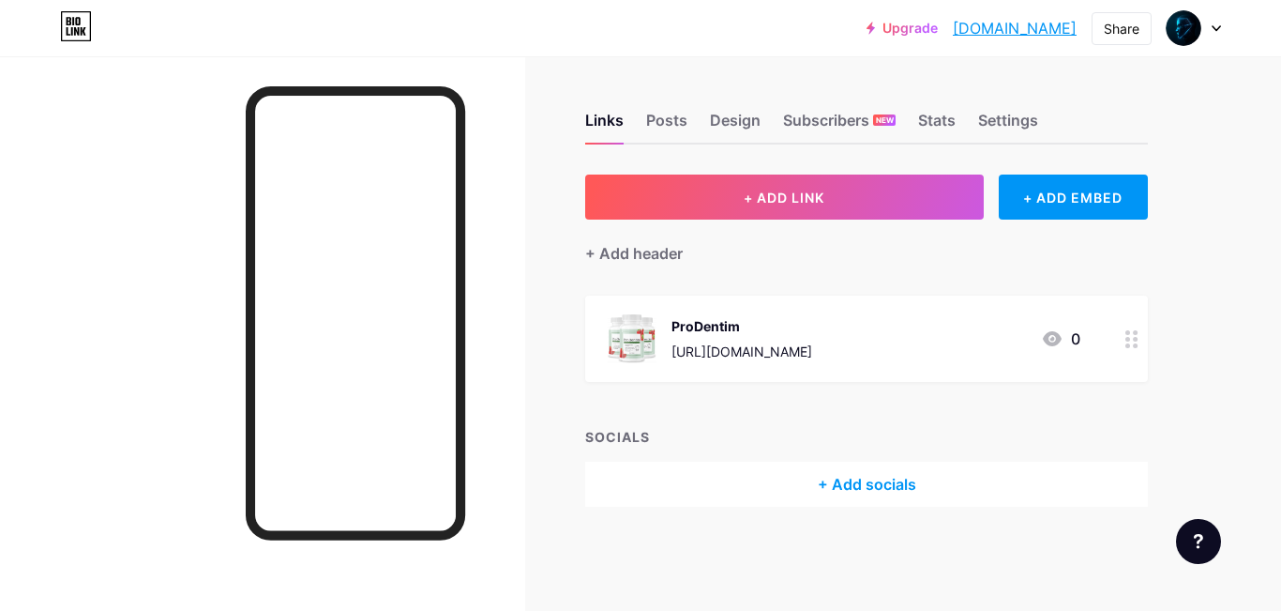
click at [69, 25] on icon at bounding box center [69, 21] width 5 height 8
click at [81, 22] on icon at bounding box center [76, 26] width 32 height 30
